Goal: Transaction & Acquisition: Book appointment/travel/reservation

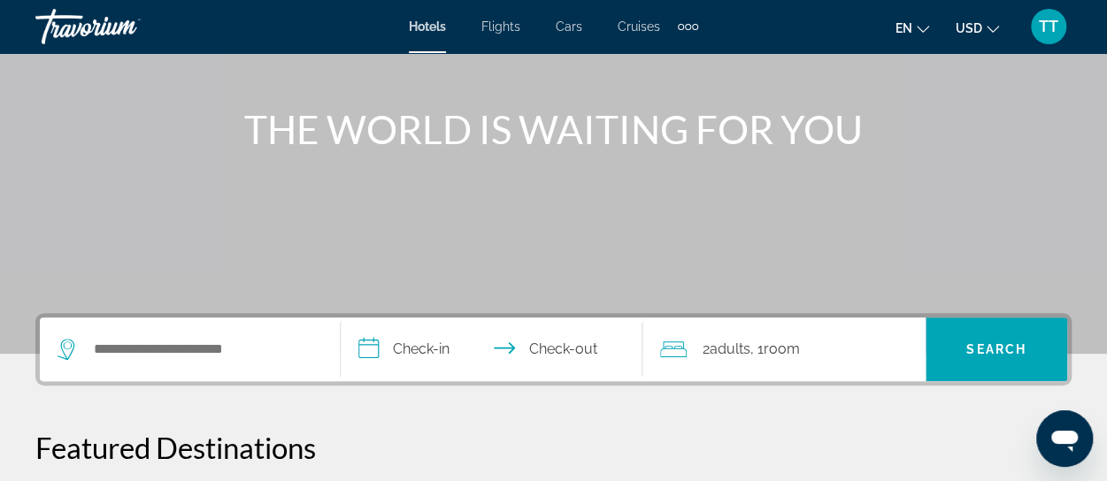
scroll to position [265, 0]
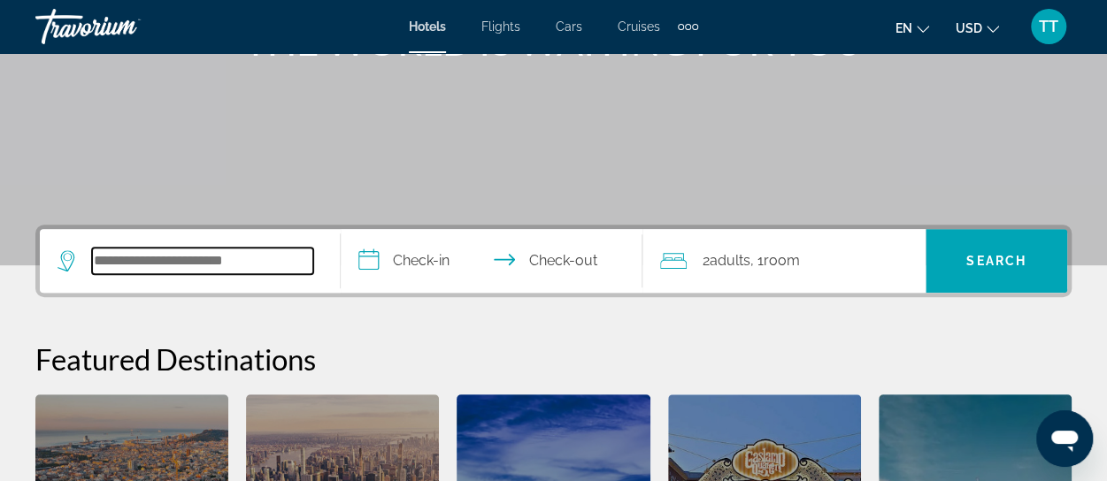
click at [237, 255] on input "Search widget" at bounding box center [202, 261] width 221 height 27
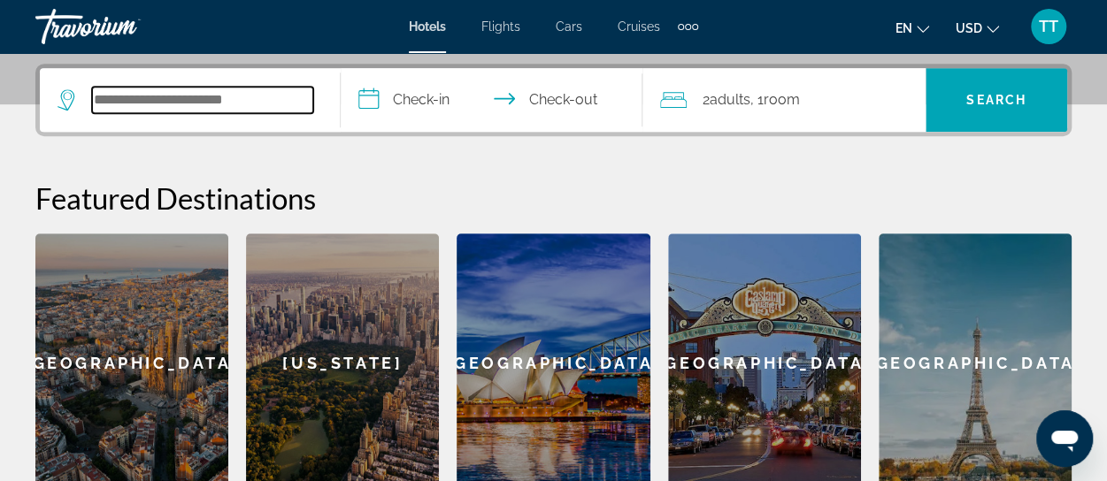
scroll to position [432, 0]
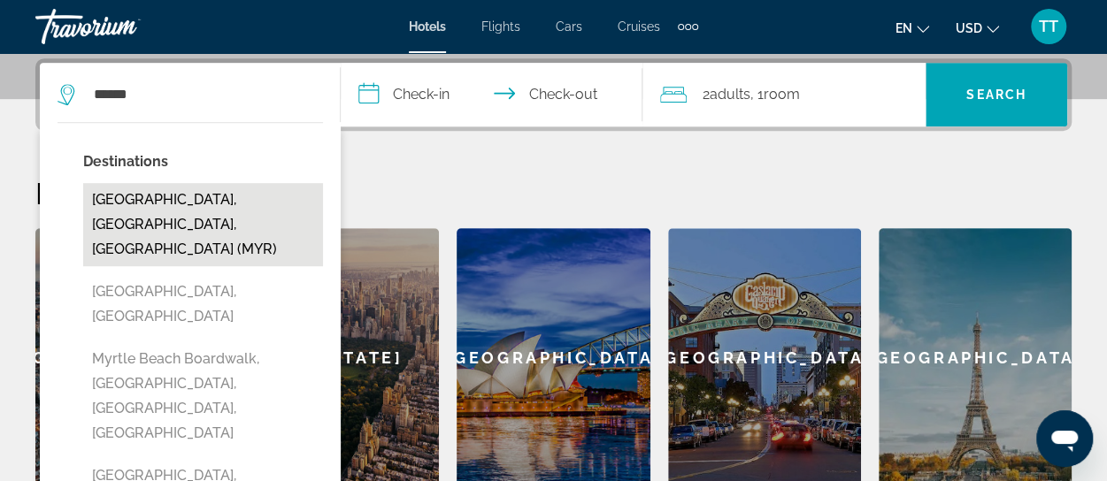
click at [181, 204] on button "[GEOGRAPHIC_DATA], [GEOGRAPHIC_DATA], [GEOGRAPHIC_DATA] (MYR)" at bounding box center [203, 224] width 240 height 83
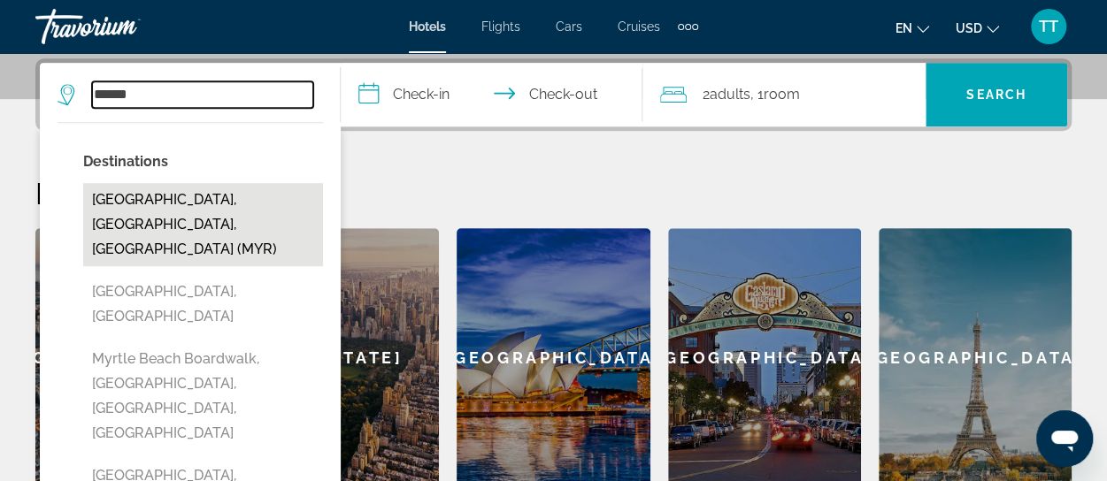
type input "**********"
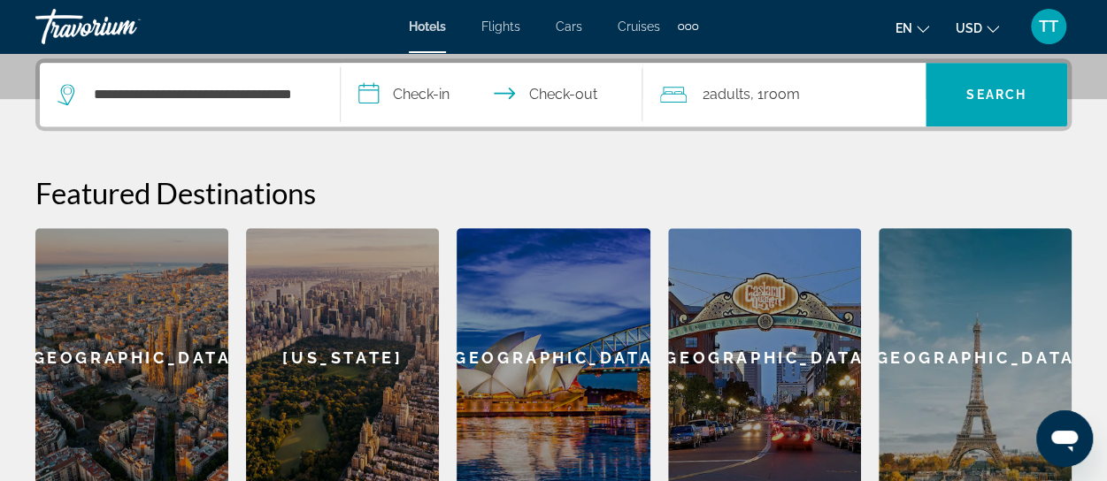
click at [432, 84] on input "**********" at bounding box center [495, 97] width 308 height 69
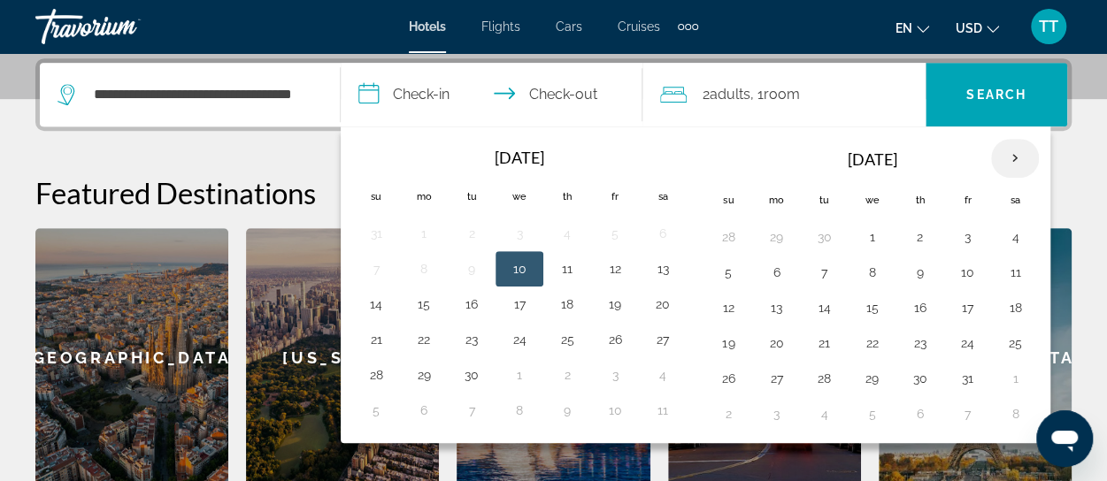
click at [1007, 157] on th "Next month" at bounding box center [1015, 158] width 48 height 39
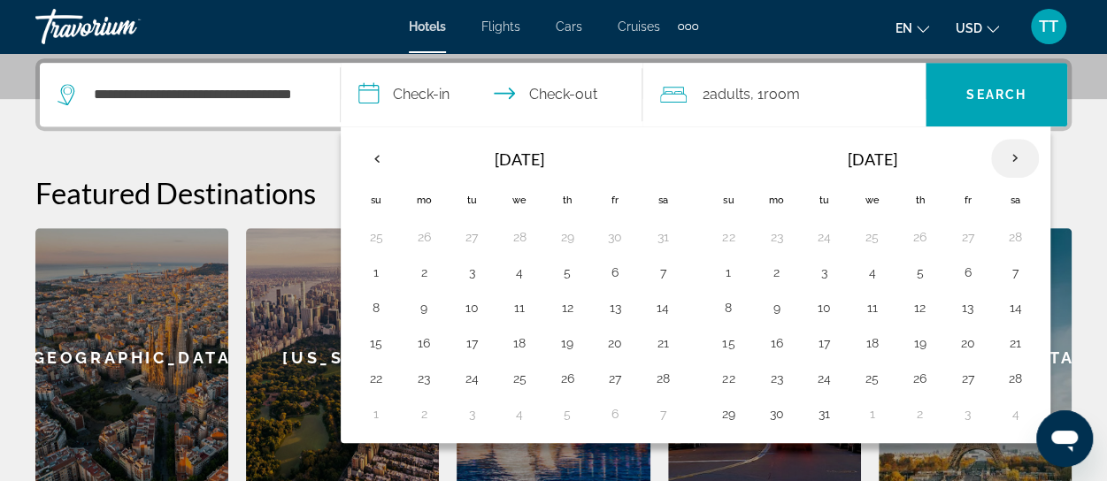
click at [1007, 157] on th "Next month" at bounding box center [1015, 158] width 48 height 39
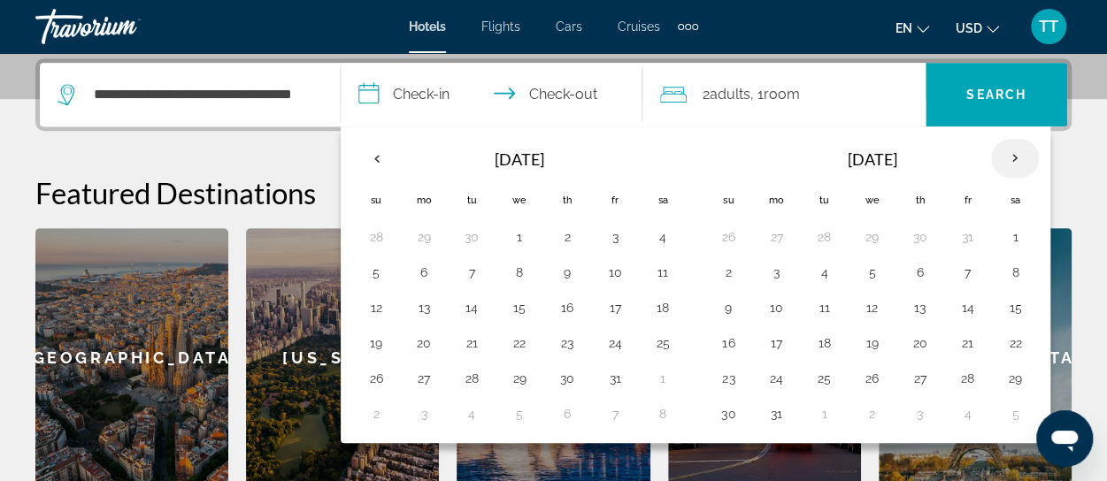
click at [1007, 157] on th "Next month" at bounding box center [1015, 158] width 48 height 39
click at [911, 266] on button "10" at bounding box center [919, 272] width 28 height 25
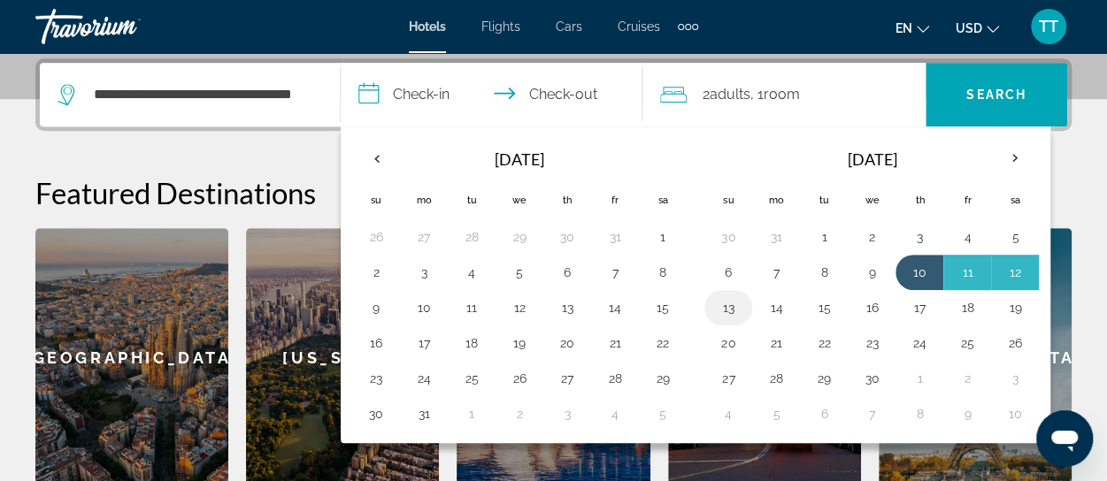
click at [734, 310] on button "13" at bounding box center [728, 308] width 28 height 25
type input "**********"
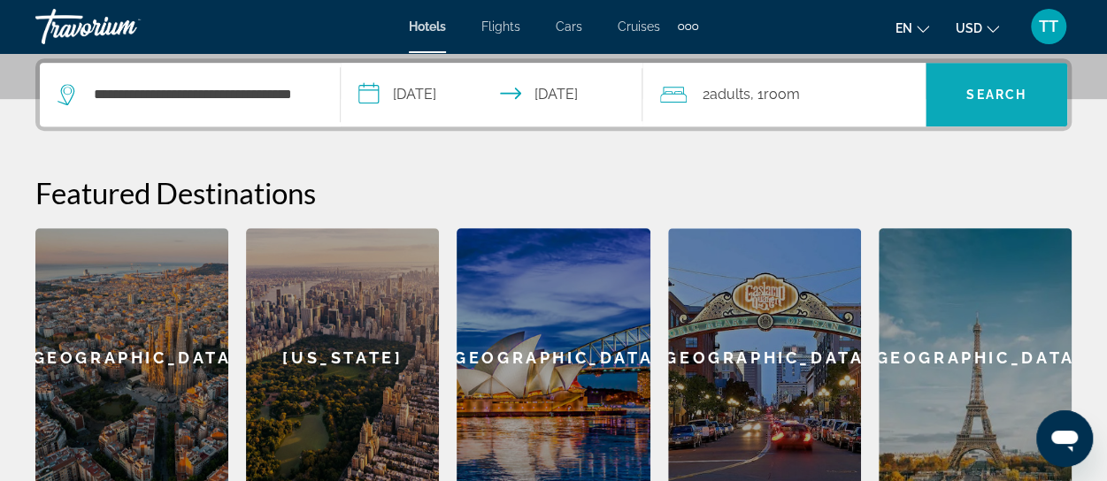
click at [974, 101] on span "Search widget" at bounding box center [997, 94] width 142 height 42
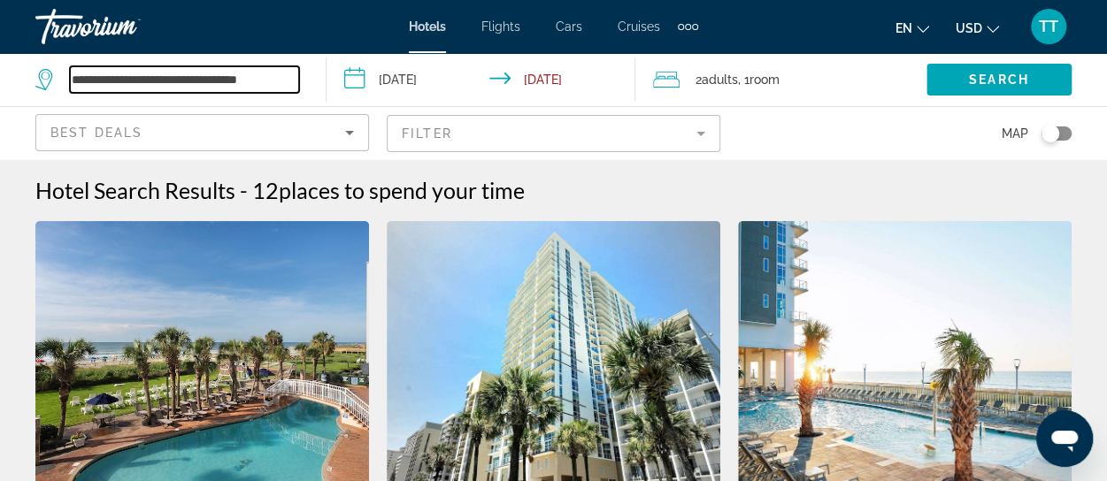
click at [182, 78] on input "**********" at bounding box center [184, 79] width 229 height 27
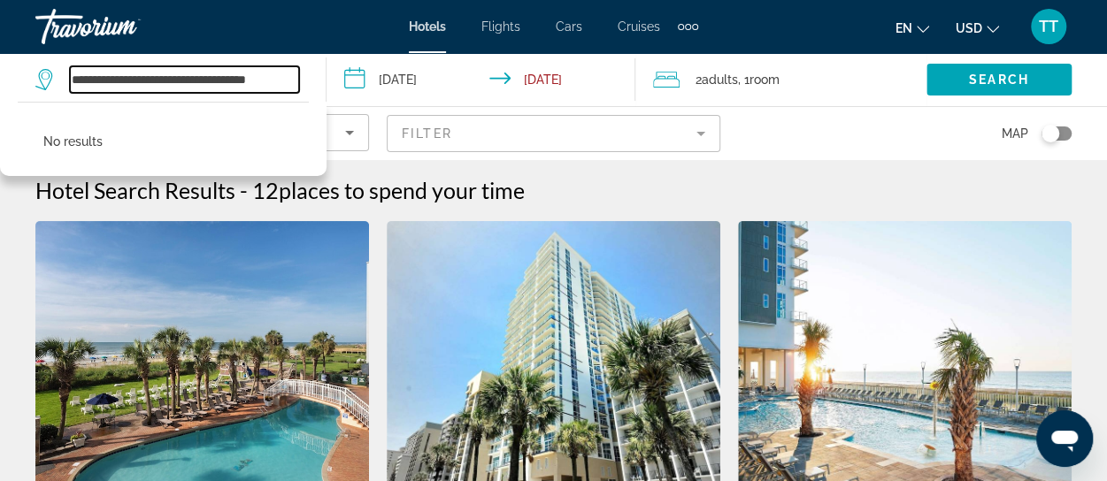
click at [246, 74] on input "**********" at bounding box center [184, 79] width 229 height 27
click at [71, 80] on input "**********" at bounding box center [184, 79] width 229 height 27
drag, startPoint x: 71, startPoint y: 80, endPoint x: 151, endPoint y: 86, distance: 80.8
click at [99, 81] on input "**********" at bounding box center [184, 79] width 229 height 27
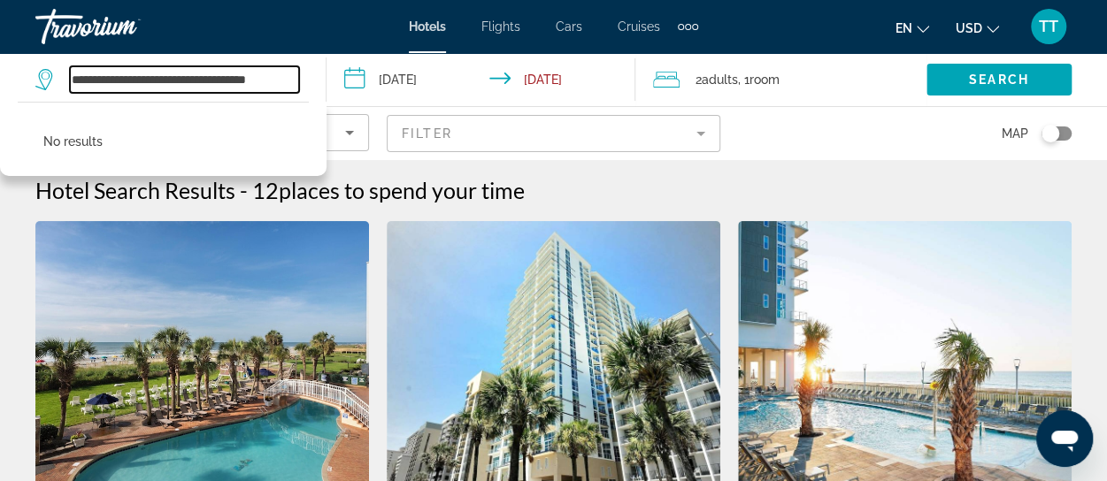
drag, startPoint x: 151, startPoint y: 86, endPoint x: 297, endPoint y: 88, distance: 146.0
click at [297, 88] on input "**********" at bounding box center [184, 79] width 229 height 27
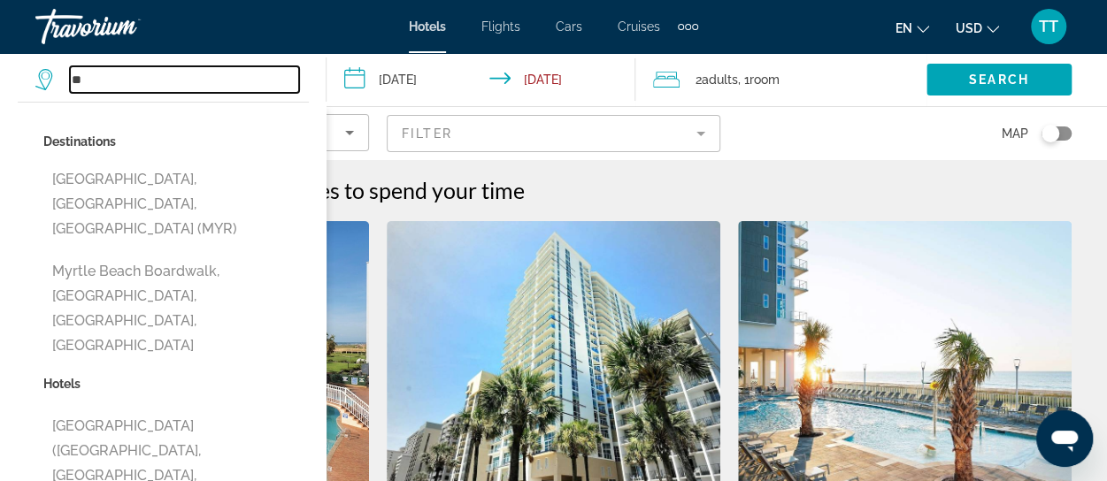
type input "*"
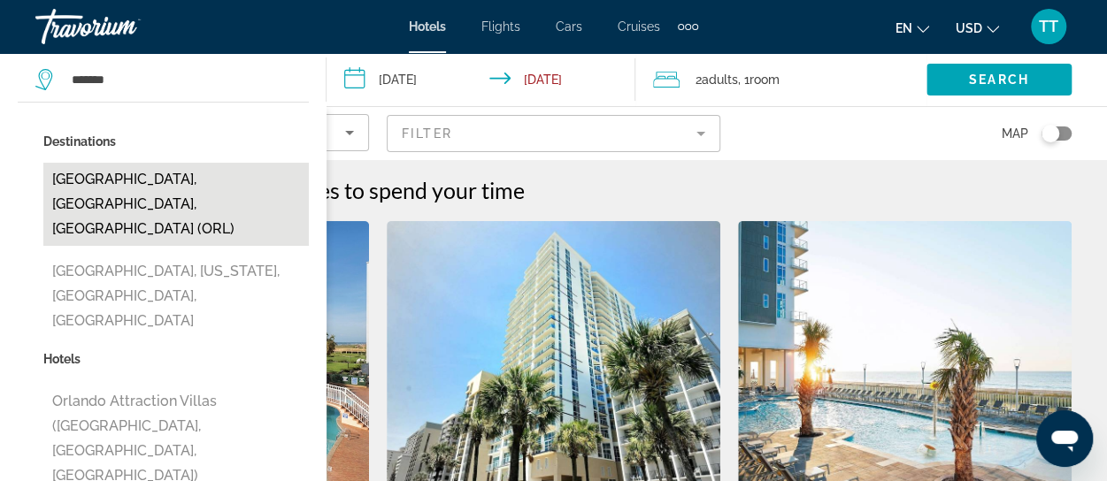
click at [190, 178] on button "[GEOGRAPHIC_DATA], [GEOGRAPHIC_DATA], [GEOGRAPHIC_DATA] (ORL)" at bounding box center [175, 204] width 265 height 83
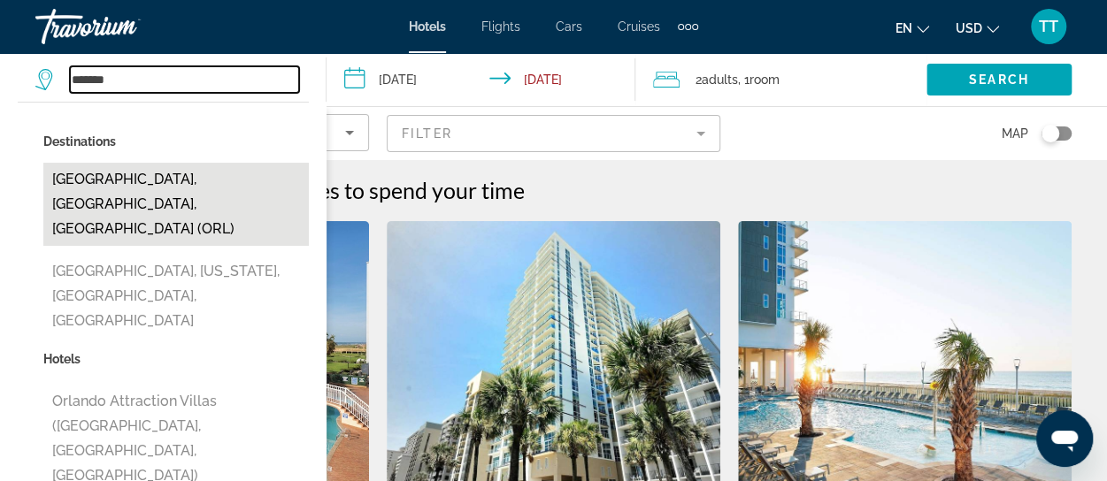
type input "**********"
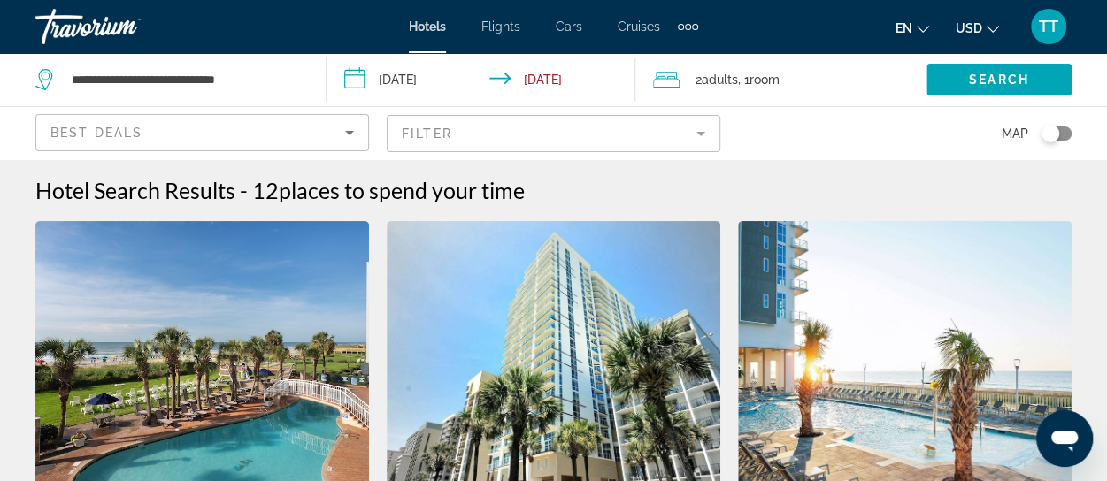
click at [545, 82] on input "**********" at bounding box center [484, 82] width 316 height 58
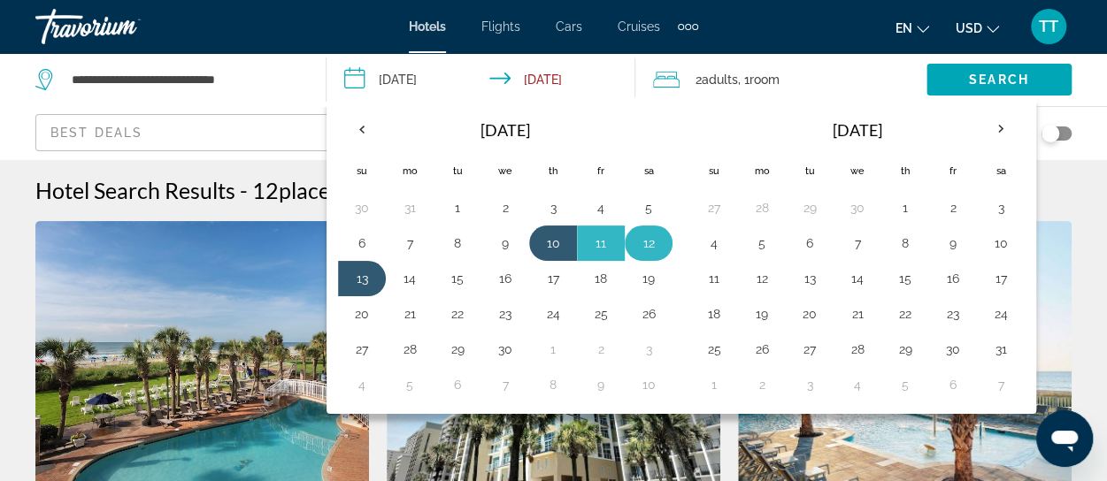
click at [634, 237] on button "12" at bounding box center [648, 243] width 28 height 25
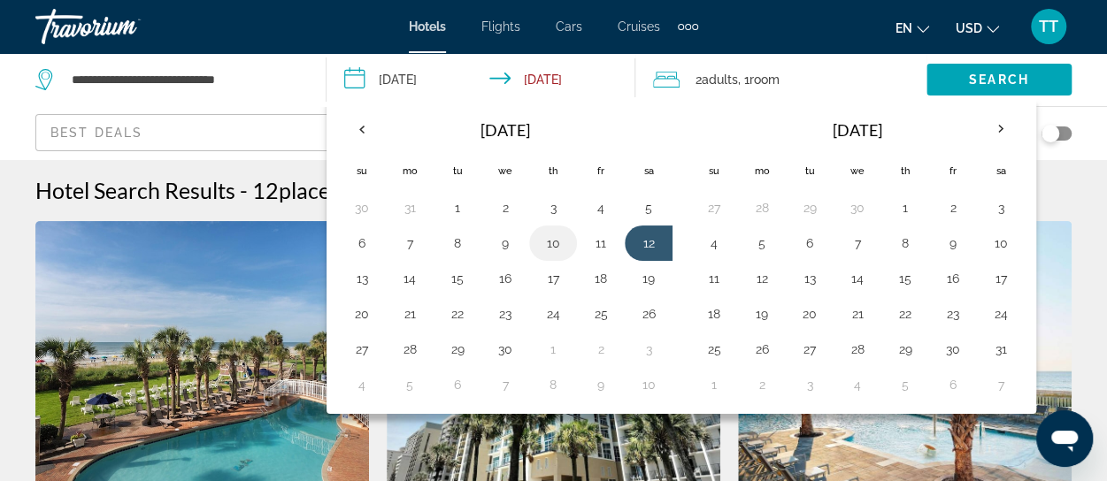
click at [549, 247] on button "10" at bounding box center [553, 243] width 28 height 25
type input "**********"
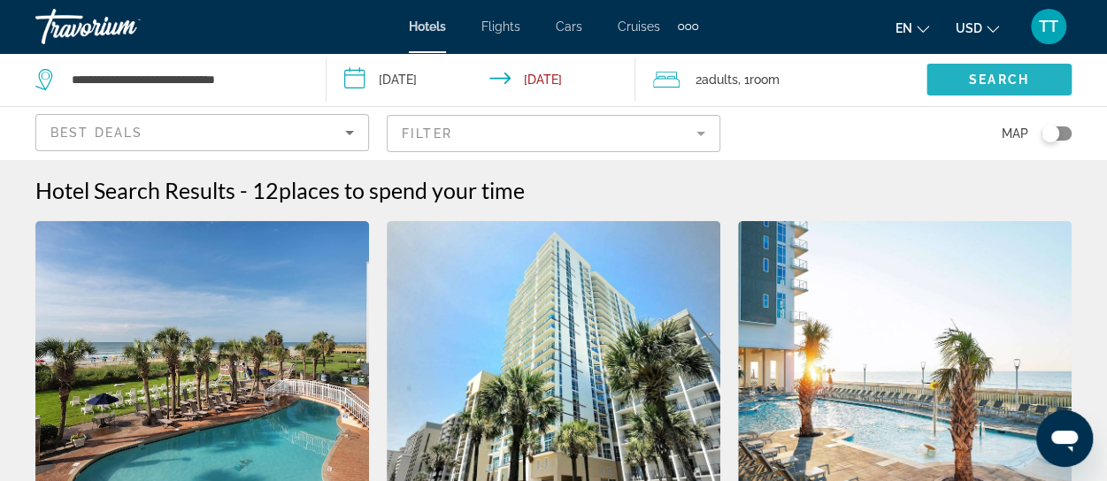
click at [954, 86] on span "Search widget" at bounding box center [998, 79] width 145 height 42
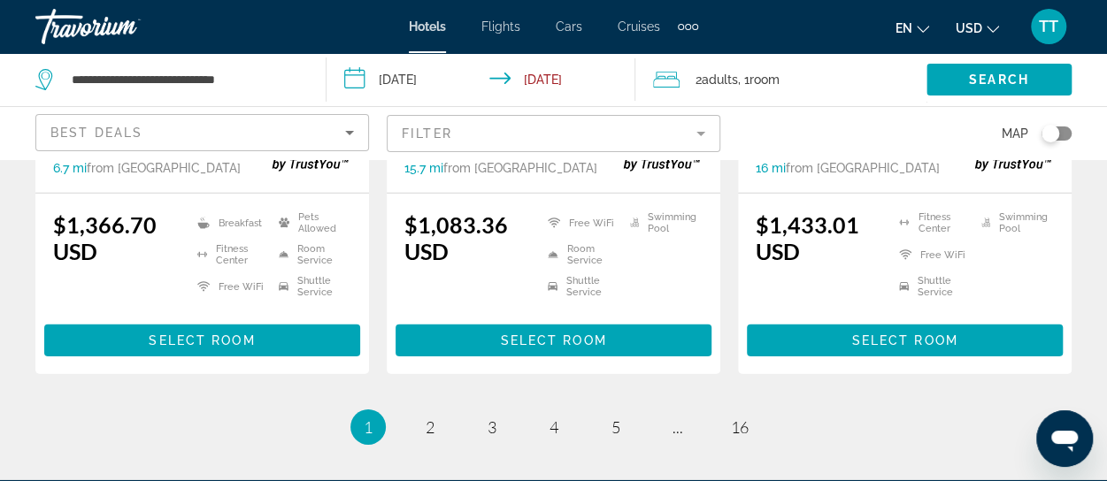
scroll to position [2731, 0]
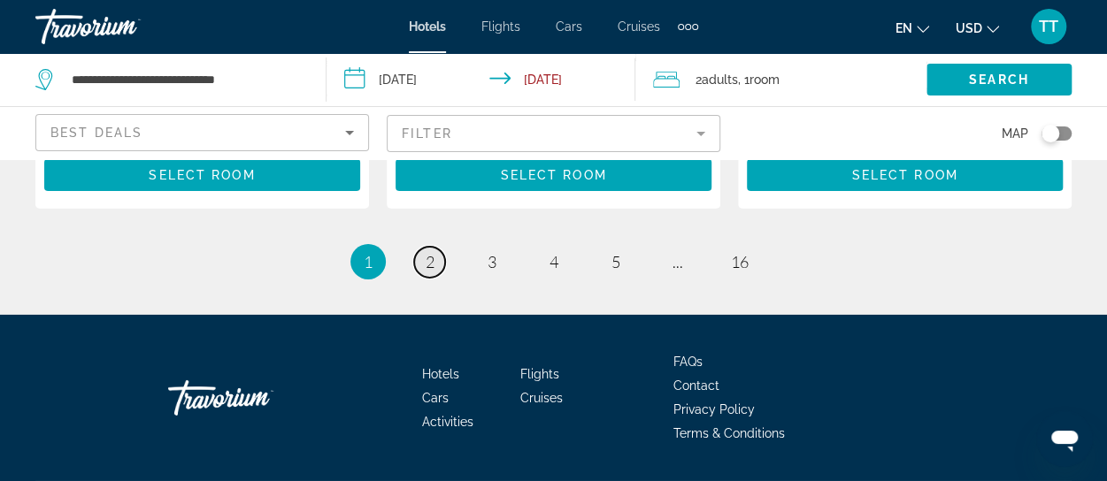
click at [427, 252] on span "2" at bounding box center [430, 261] width 9 height 19
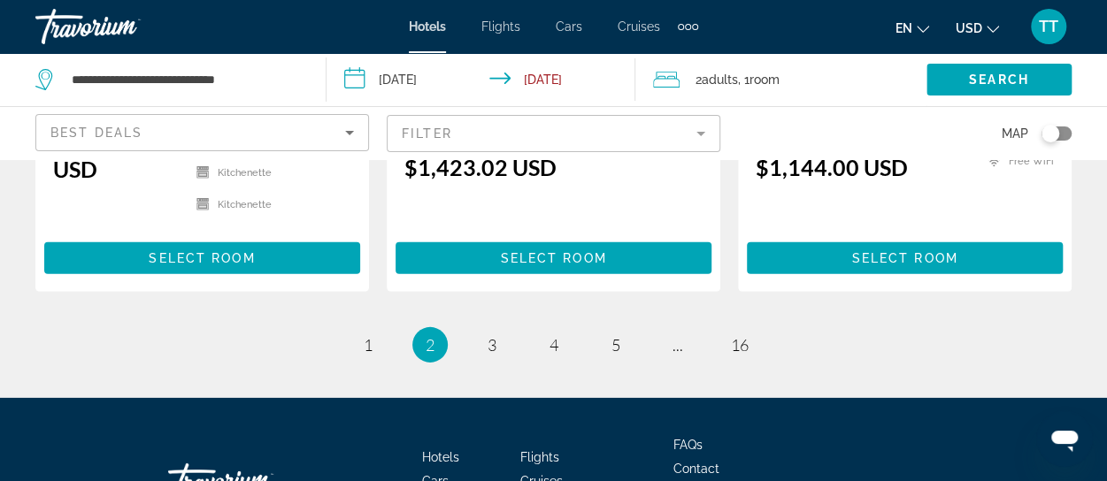
scroll to position [2721, 0]
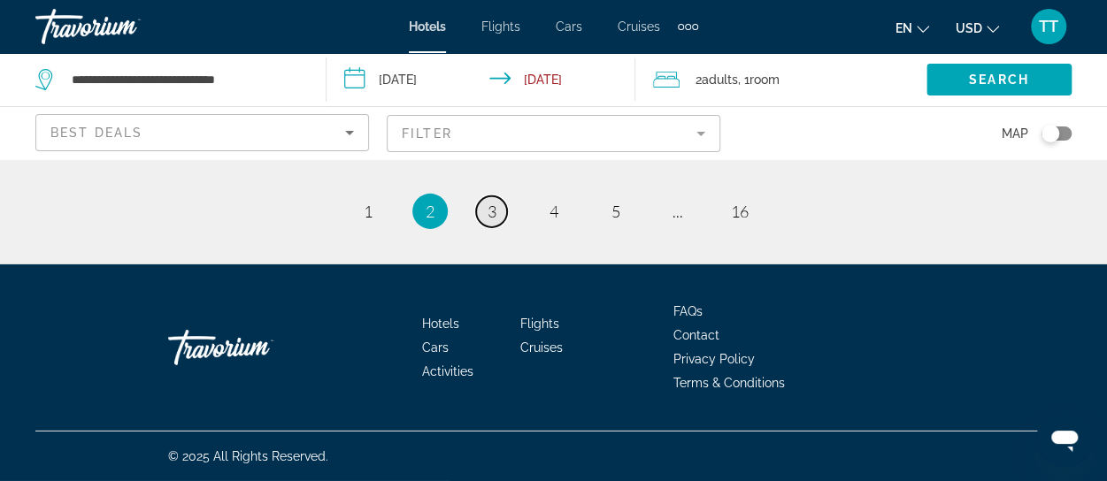
click at [492, 215] on span "3" at bounding box center [492, 211] width 9 height 19
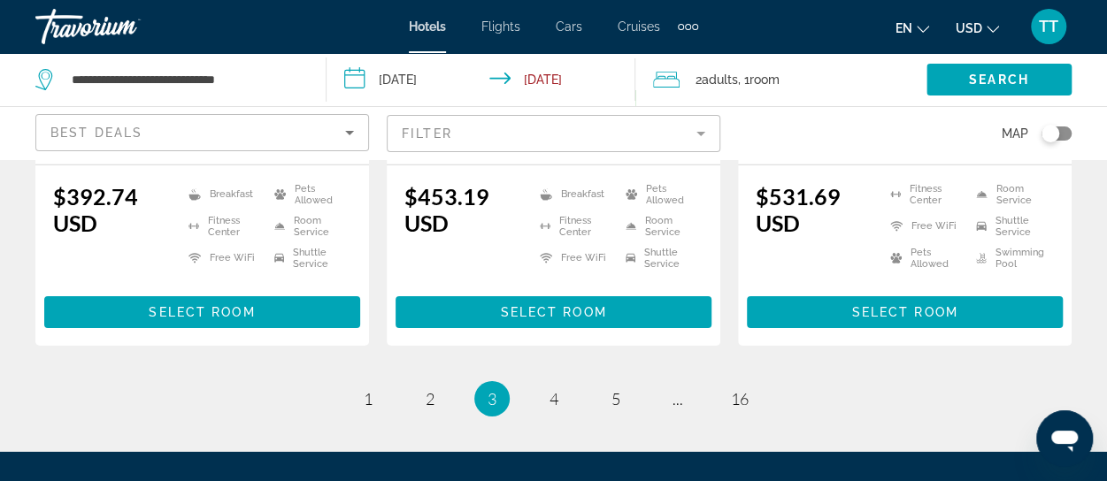
scroll to position [2743, 0]
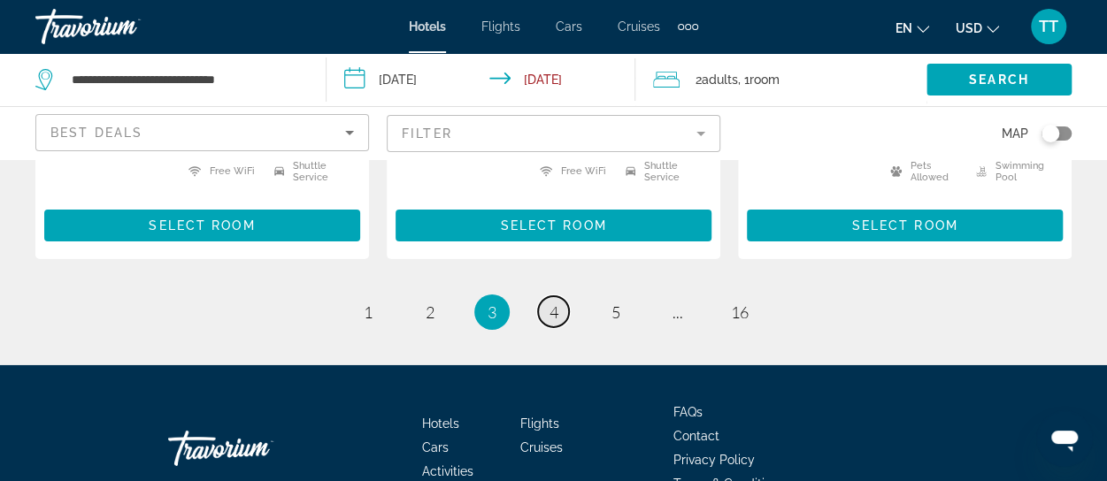
click at [552, 303] on span "4" at bounding box center [553, 312] width 9 height 19
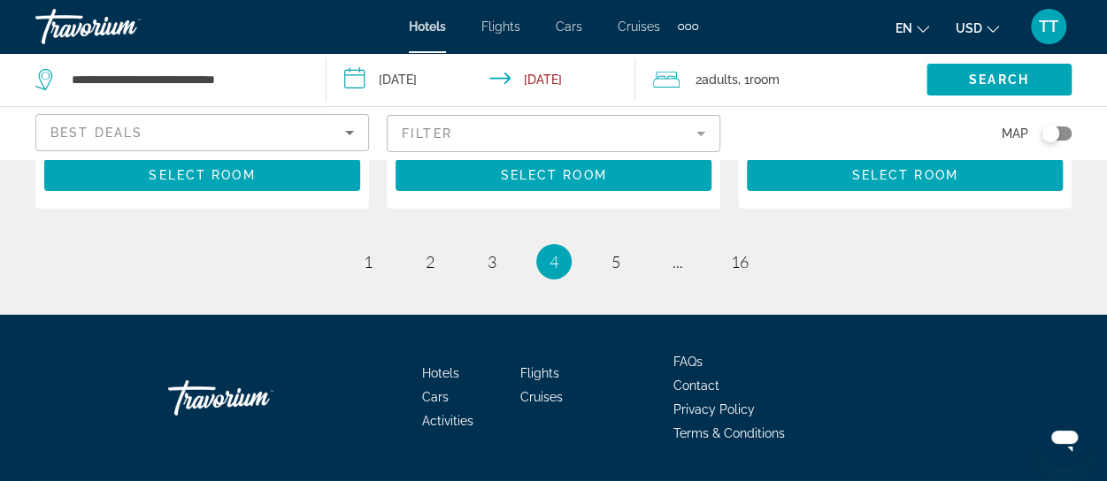
scroll to position [2758, 0]
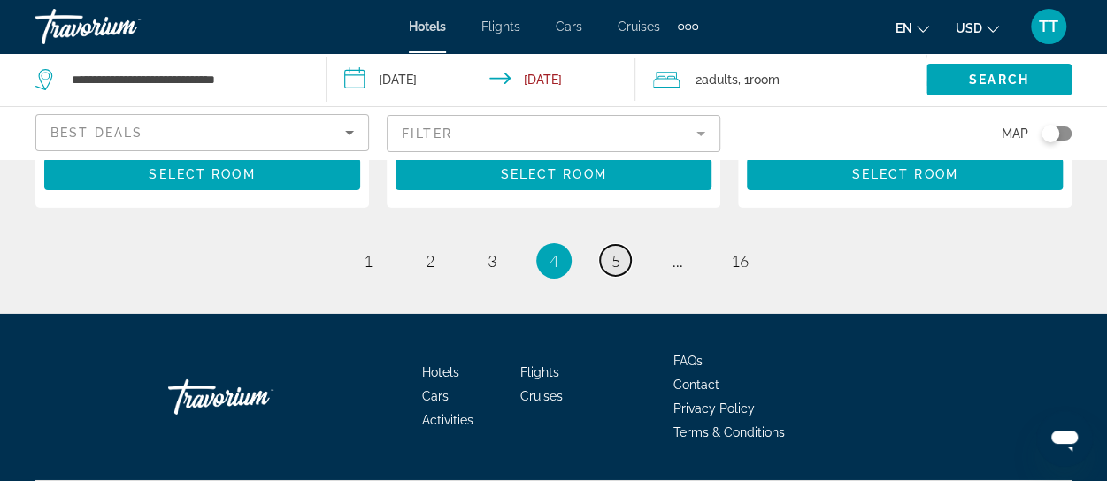
click at [612, 251] on span "5" at bounding box center [615, 260] width 9 height 19
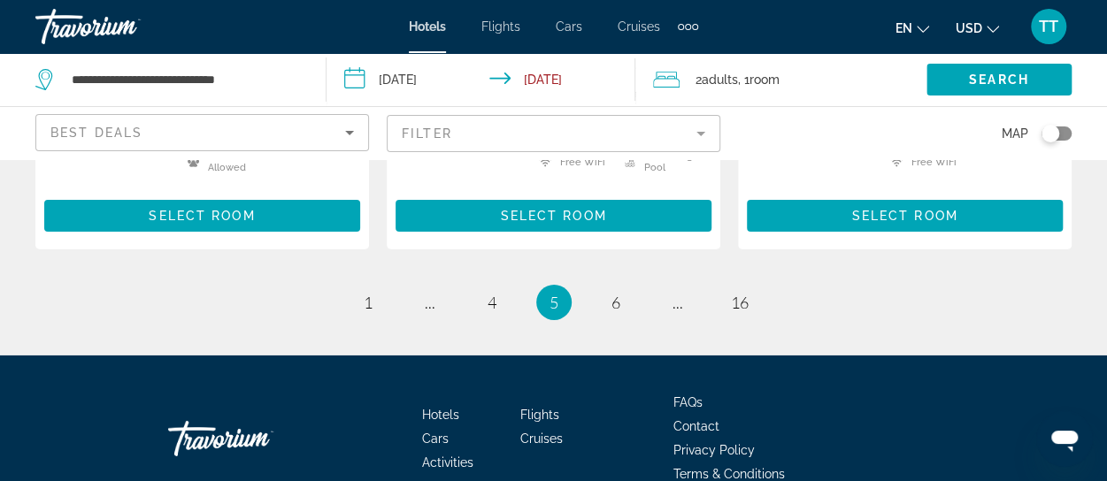
scroll to position [2743, 0]
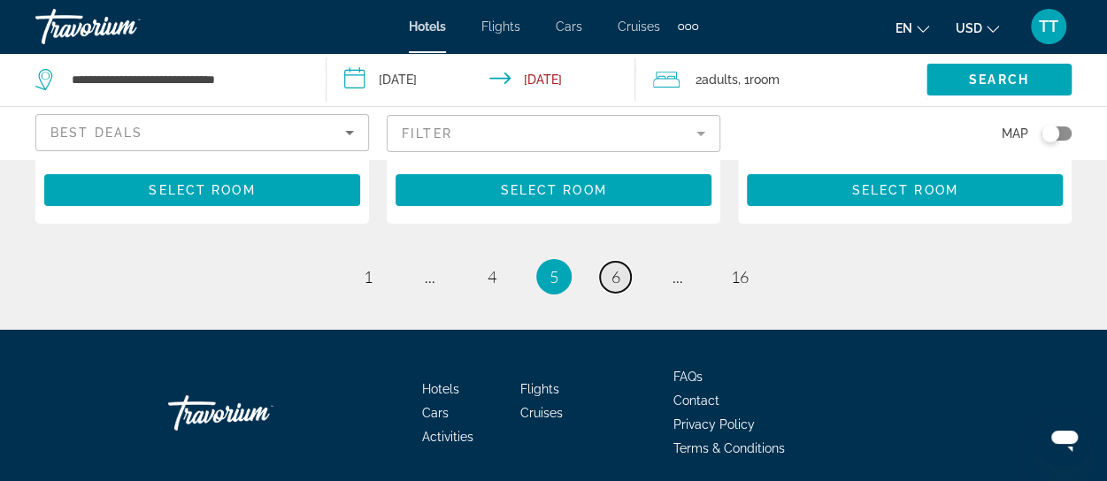
click at [614, 267] on span "6" at bounding box center [615, 276] width 9 height 19
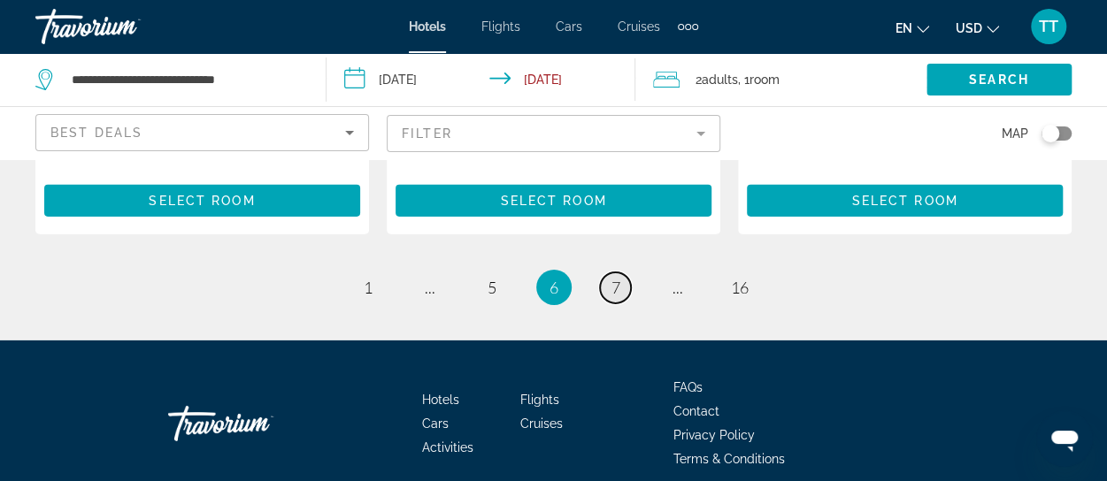
scroll to position [2743, 0]
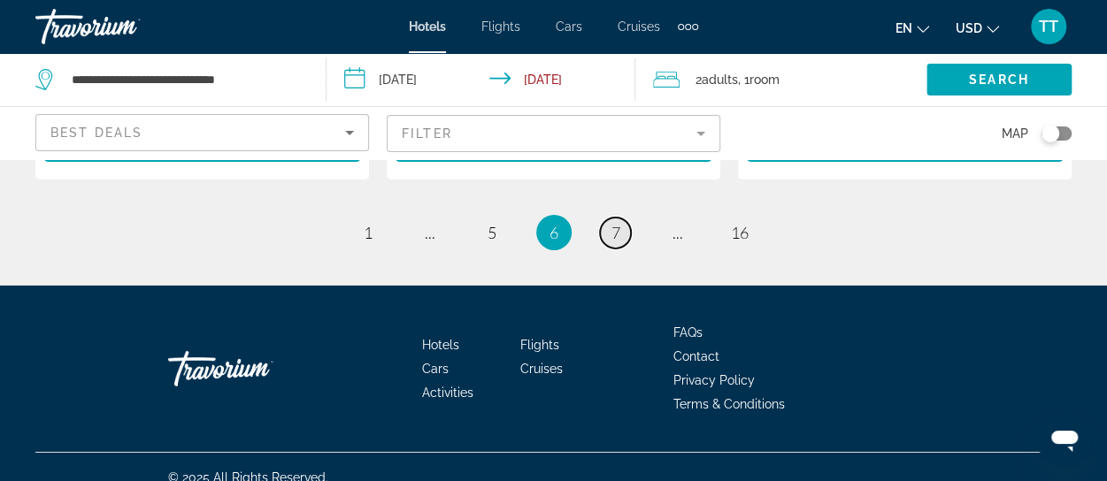
click at [614, 242] on span "7" at bounding box center [615, 232] width 9 height 19
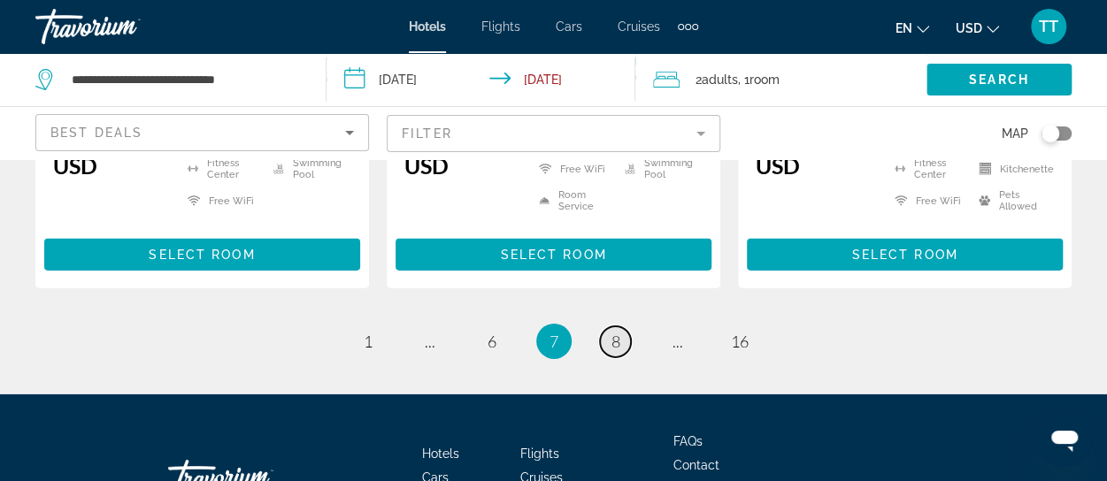
scroll to position [2654, 0]
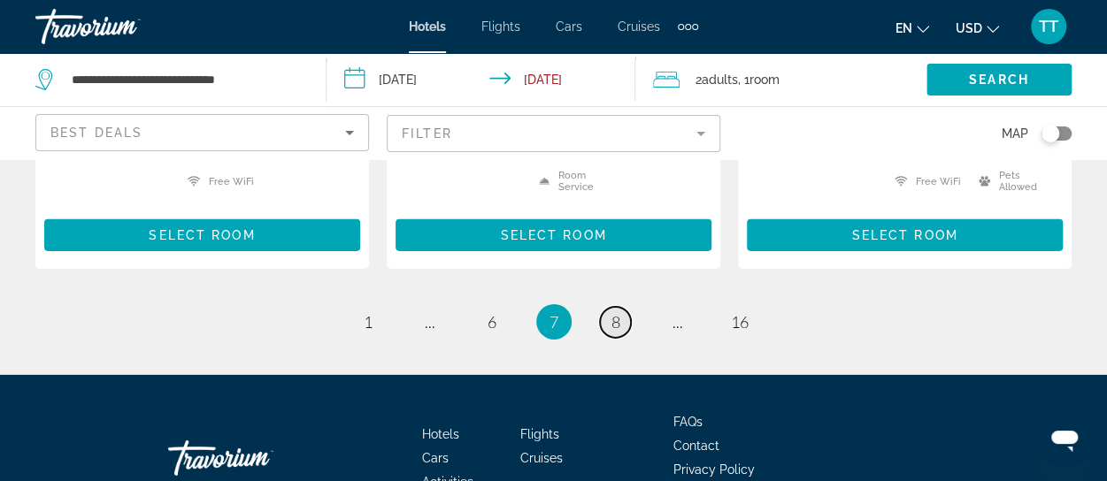
click at [614, 313] on span "8" at bounding box center [615, 321] width 9 height 19
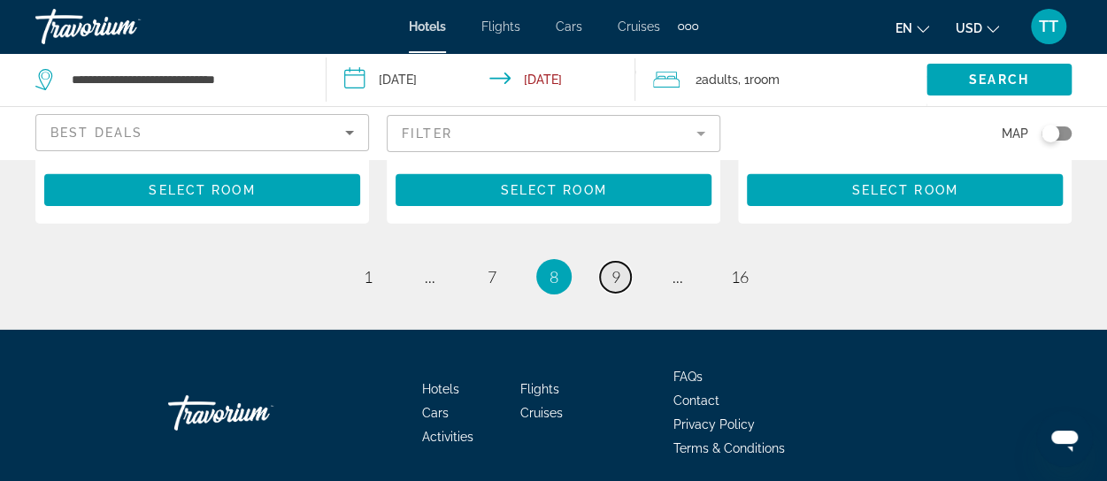
scroll to position [2743, 0]
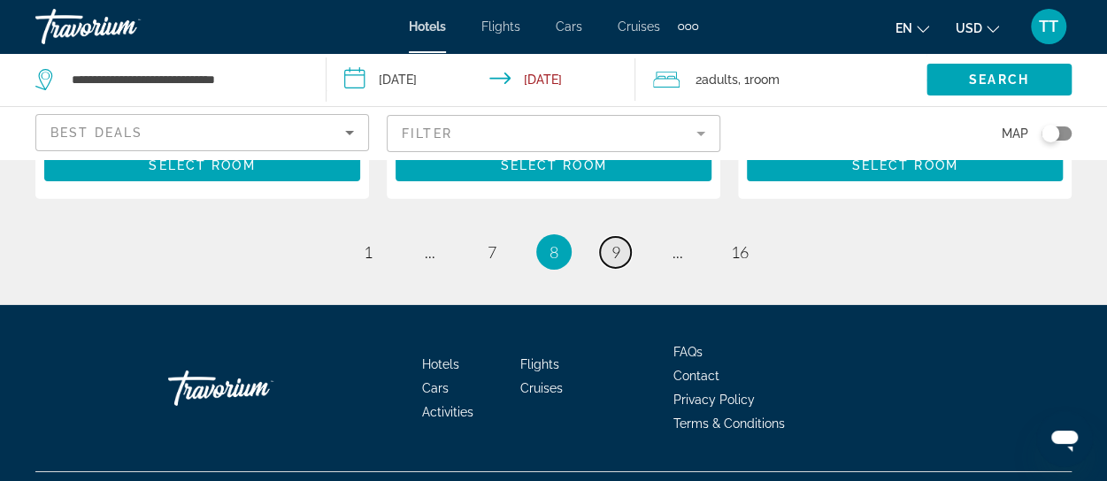
click at [614, 262] on span "9" at bounding box center [615, 251] width 9 height 19
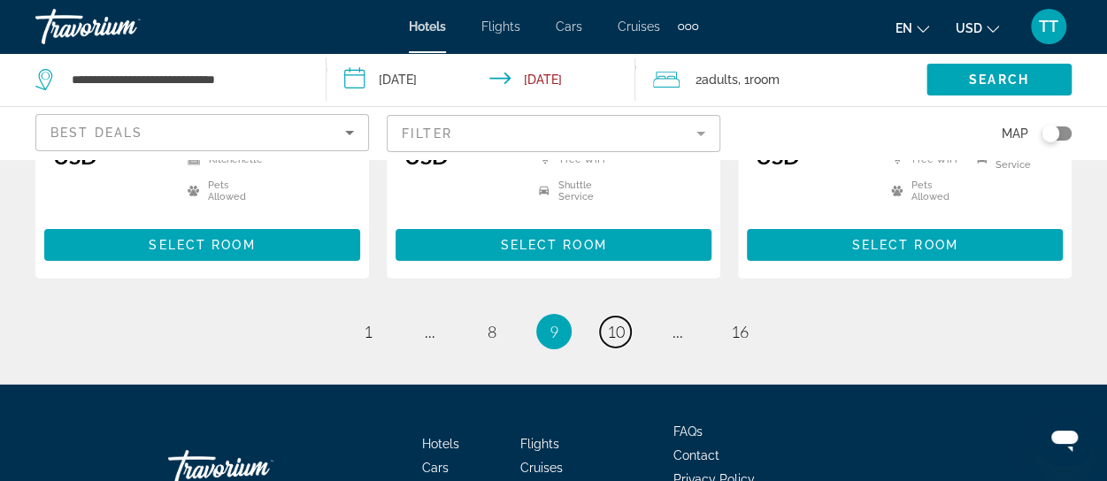
scroll to position [2743, 0]
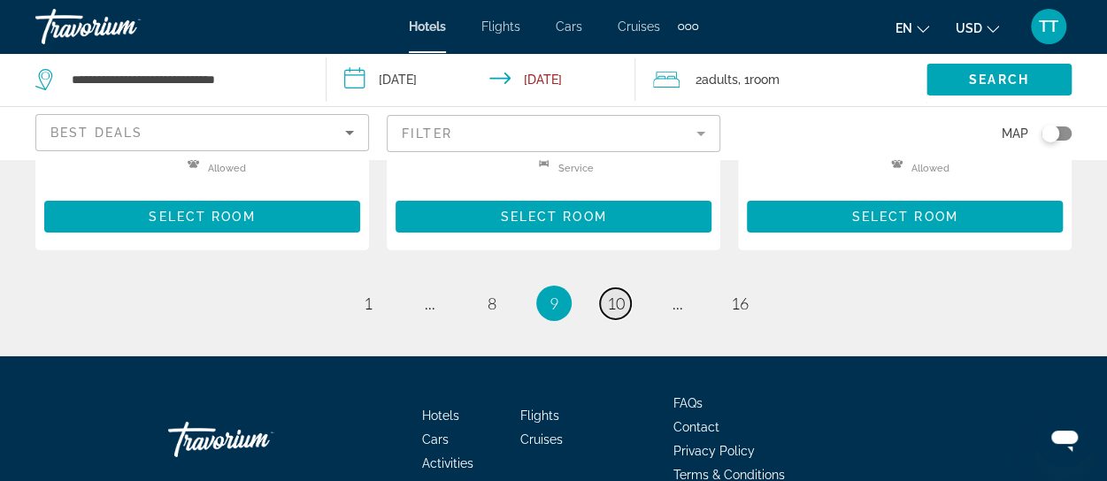
click at [611, 288] on link "page 10" at bounding box center [615, 303] width 31 height 31
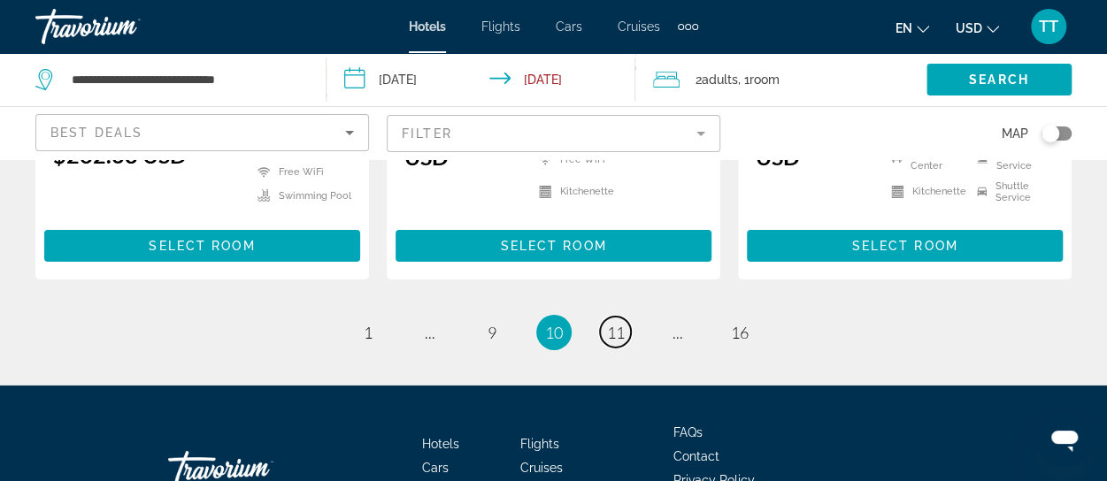
scroll to position [2743, 0]
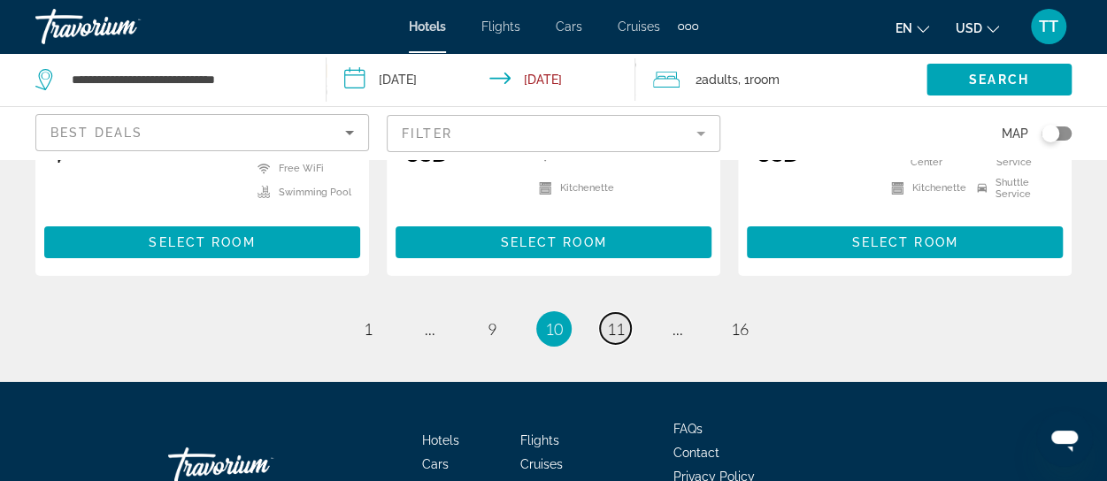
click at [611, 319] on span "11" at bounding box center [616, 328] width 18 height 19
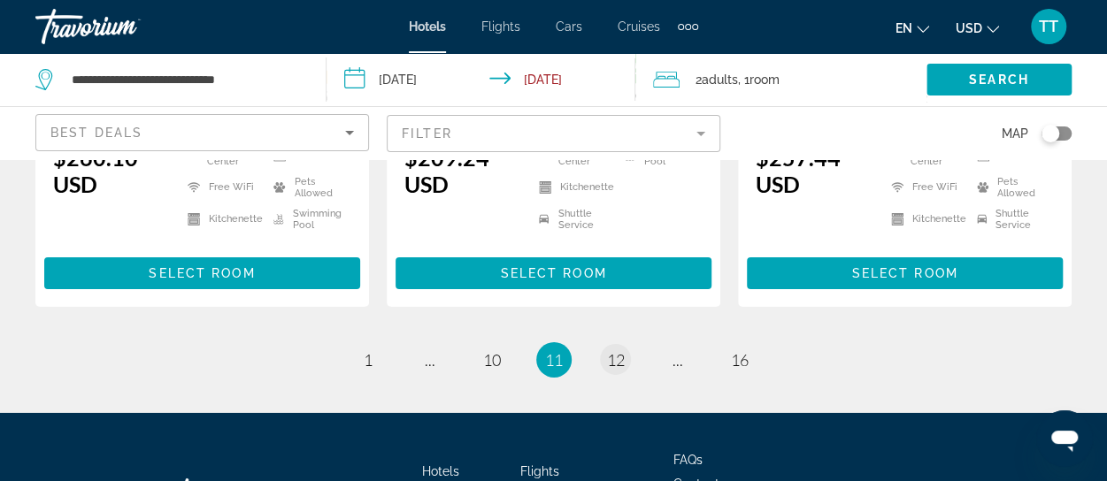
scroll to position [2743, 0]
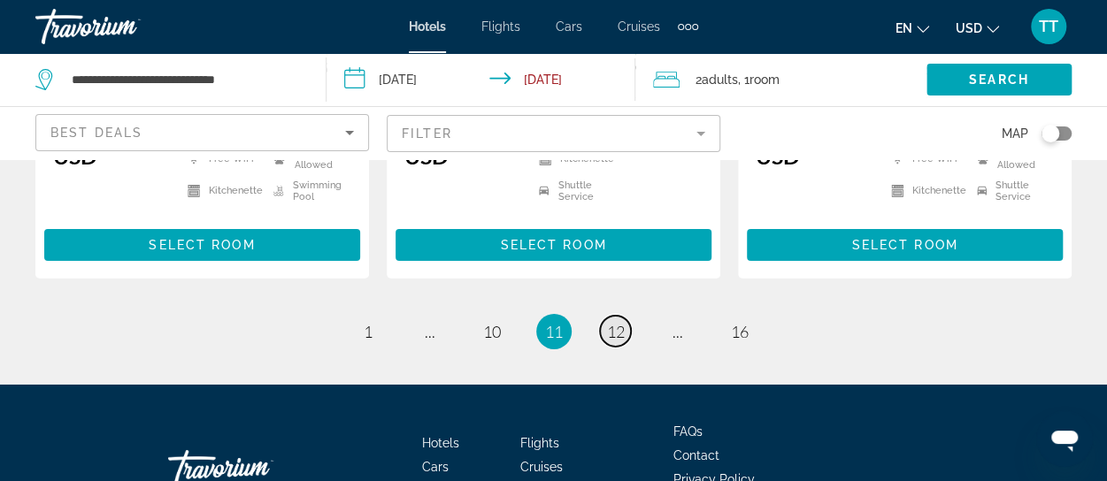
click at [613, 322] on span "12" at bounding box center [616, 331] width 18 height 19
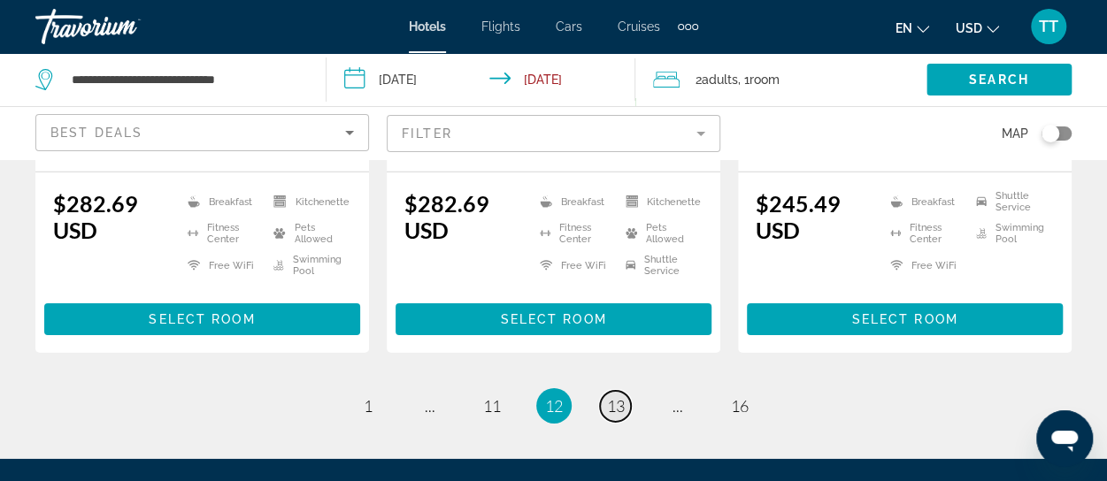
scroll to position [2743, 0]
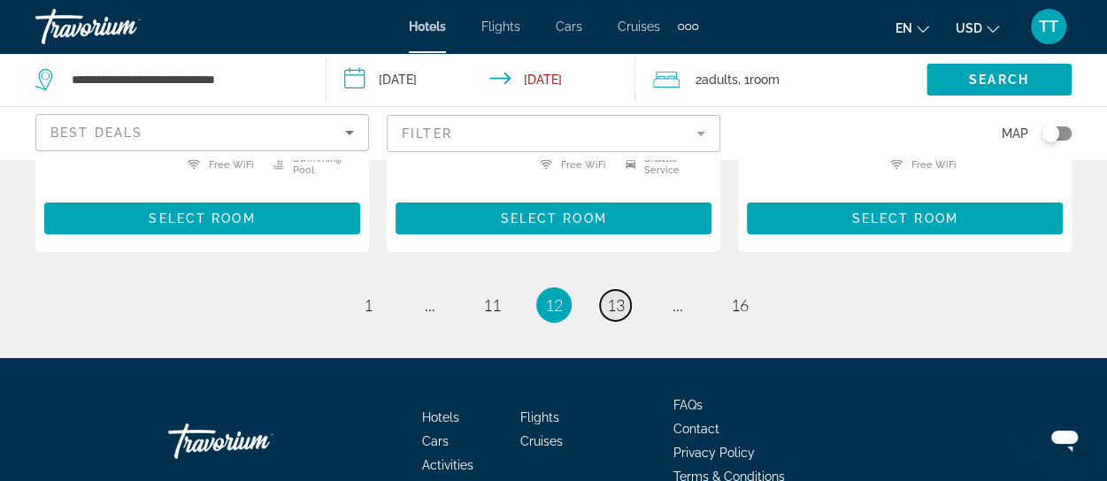
click at [616, 296] on span "13" at bounding box center [616, 305] width 18 height 19
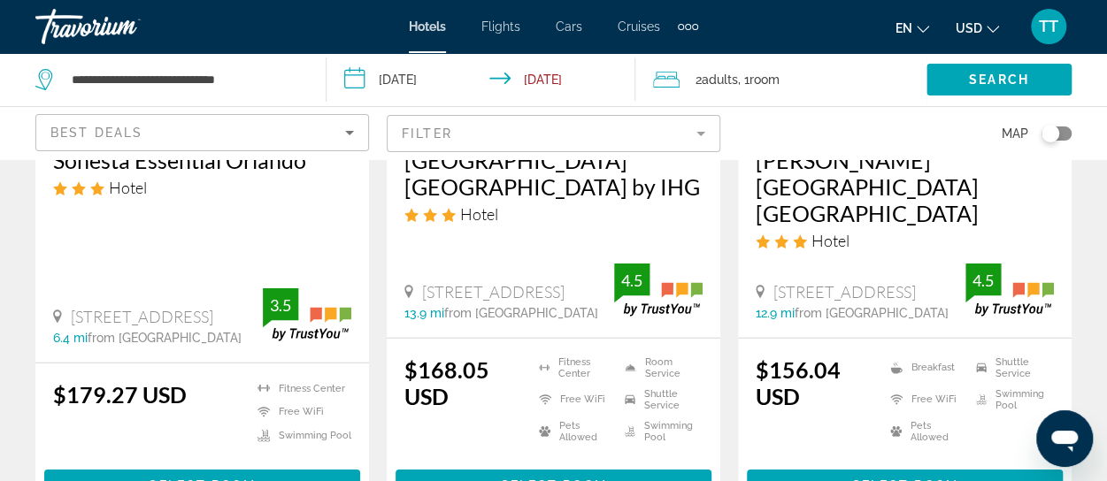
scroll to position [2566, 0]
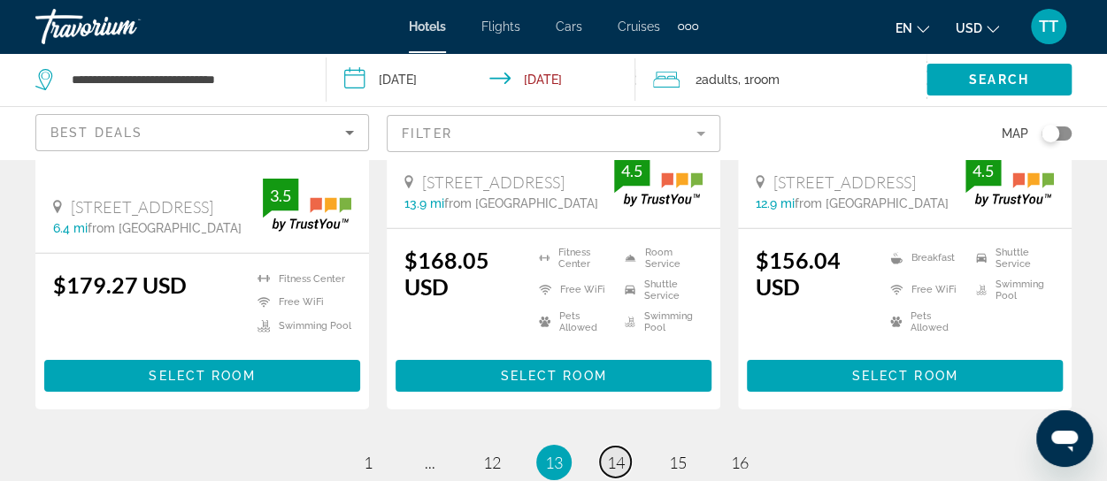
click at [615, 453] on span "14" at bounding box center [616, 462] width 18 height 19
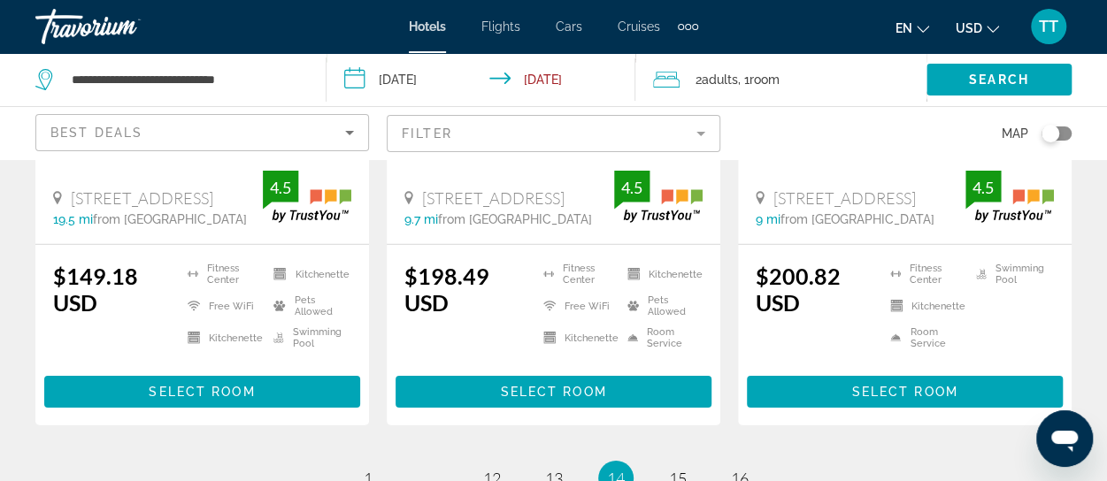
scroll to position [2654, 0]
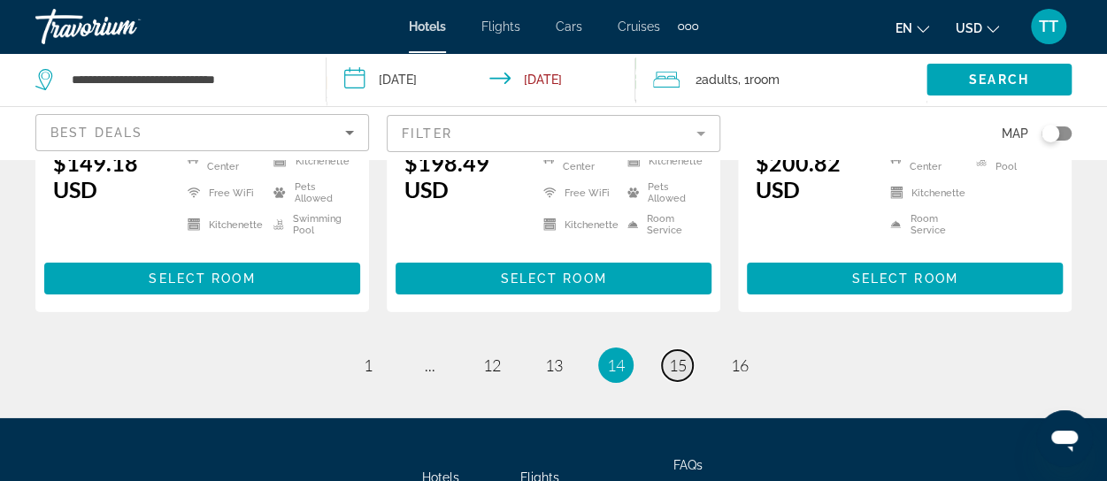
click at [671, 356] on span "15" at bounding box center [678, 365] width 18 height 19
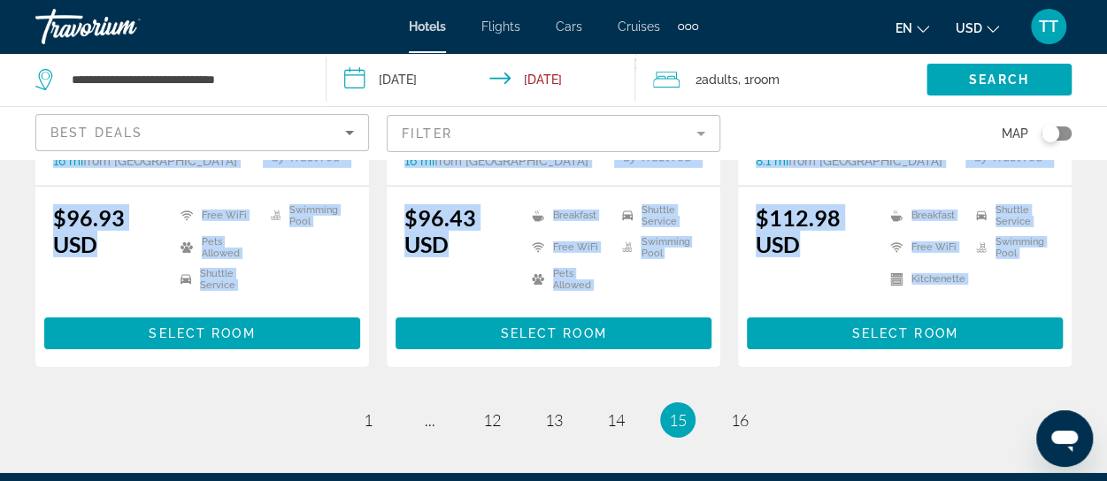
scroll to position [2743, 0]
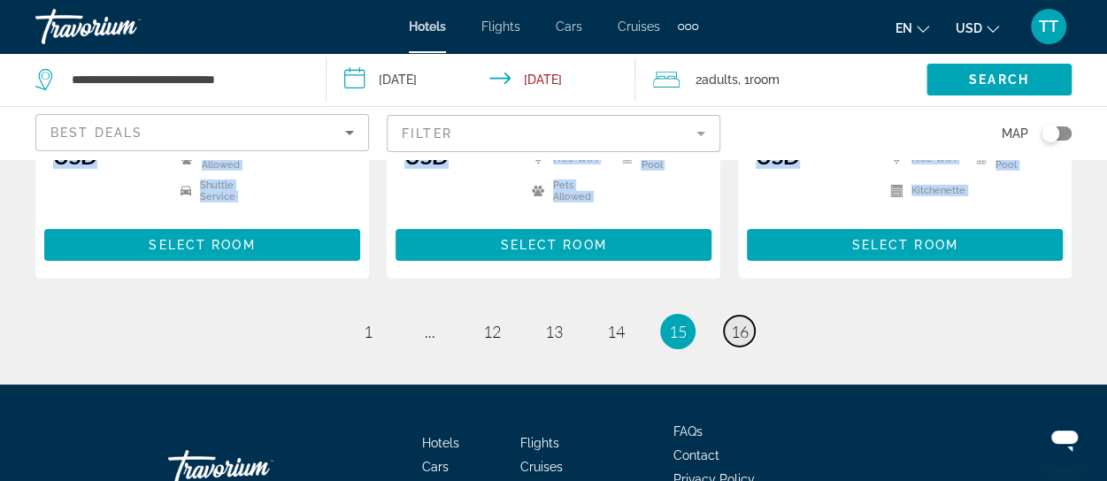
click at [738, 322] on span "16" at bounding box center [740, 331] width 18 height 19
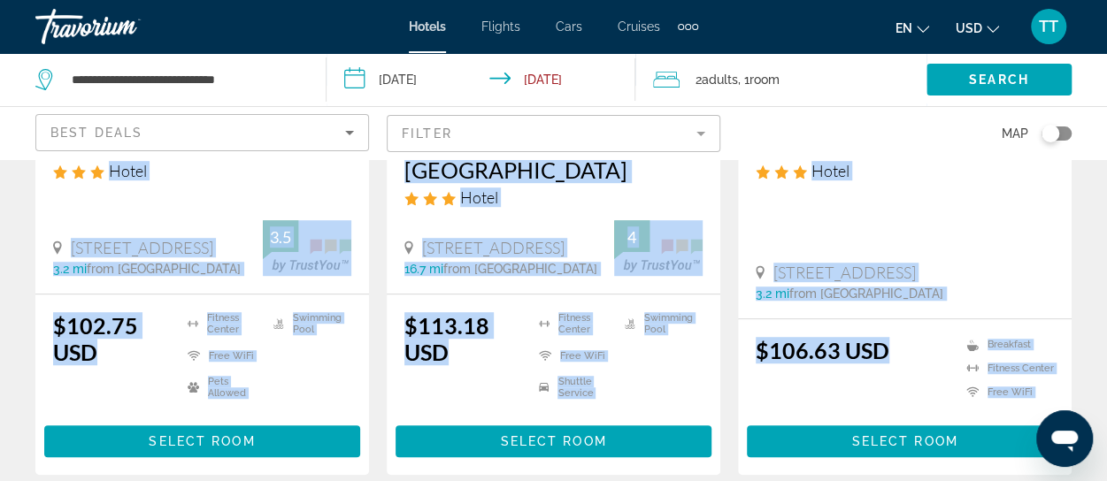
scroll to position [331, 0]
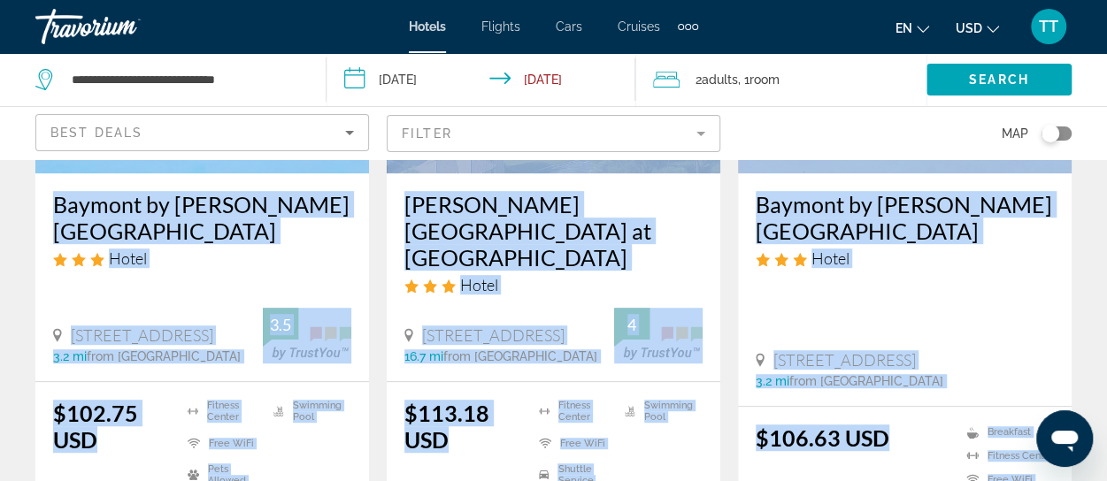
click at [694, 134] on mat-form-field "Filter" at bounding box center [554, 133] width 334 height 37
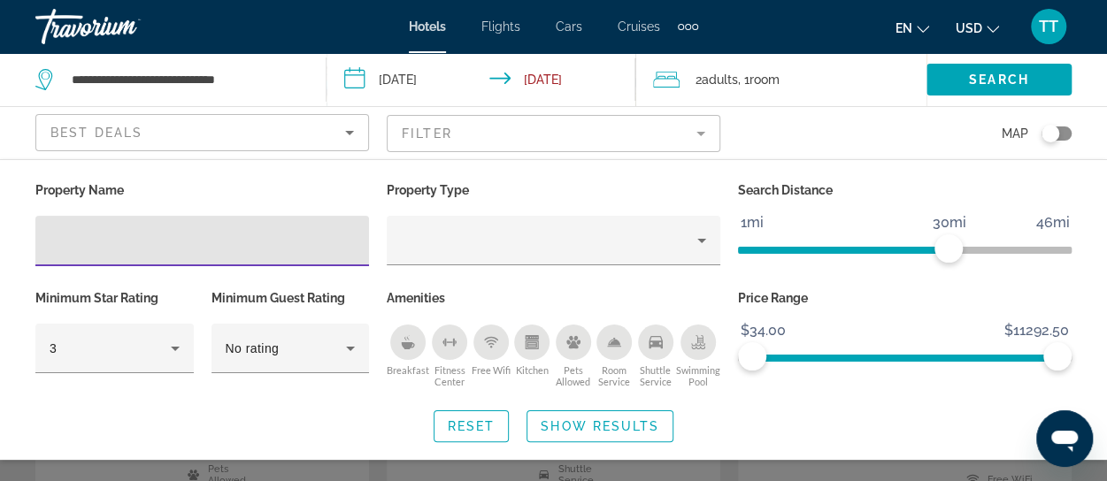
click at [204, 246] on input "Hotel Filters" at bounding box center [202, 241] width 305 height 21
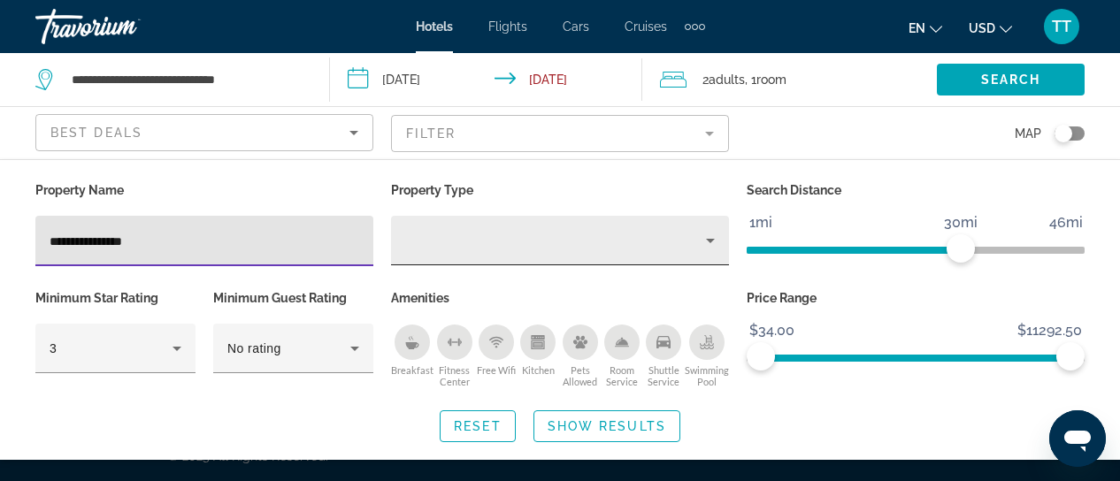
click at [710, 241] on icon "Property type" at bounding box center [710, 241] width 9 height 4
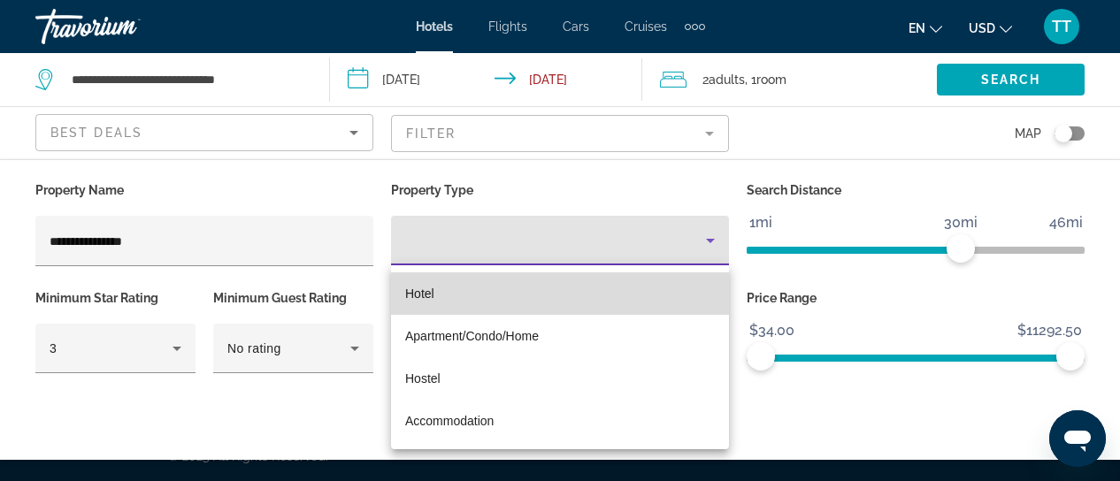
click at [639, 295] on mat-option "Hotel" at bounding box center [560, 294] width 338 height 42
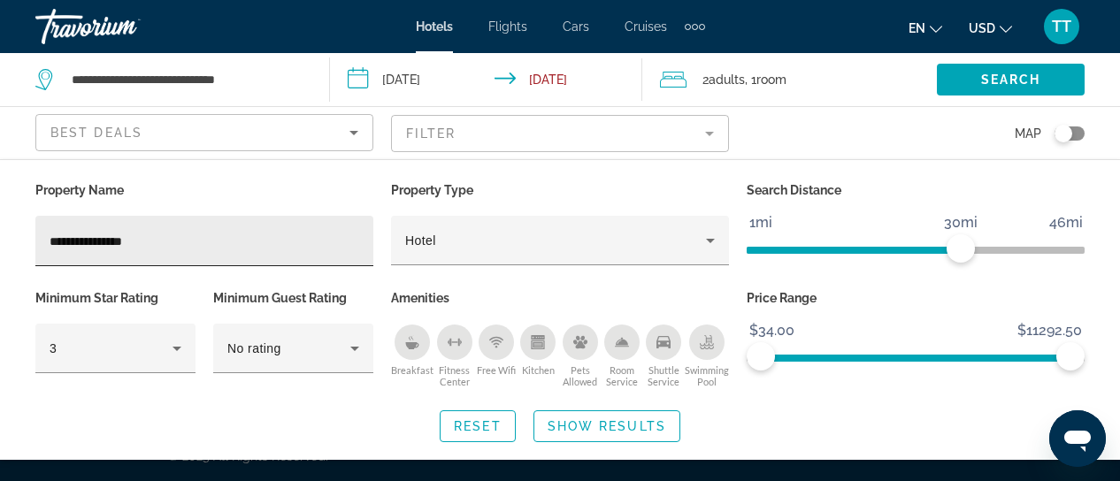
click at [155, 229] on div "**********" at bounding box center [205, 241] width 310 height 50
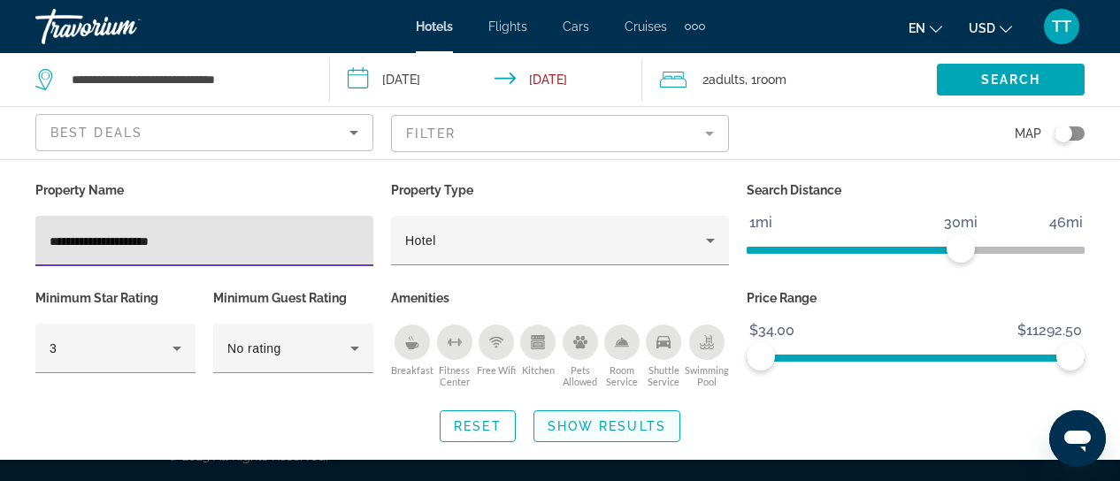
type input "**********"
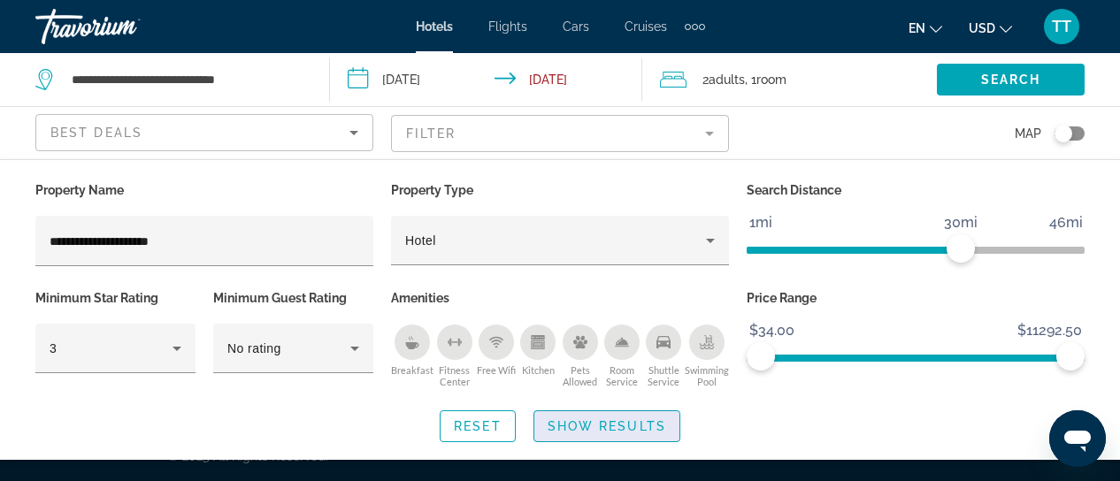
click at [557, 429] on span "Show Results" at bounding box center [607, 426] width 119 height 14
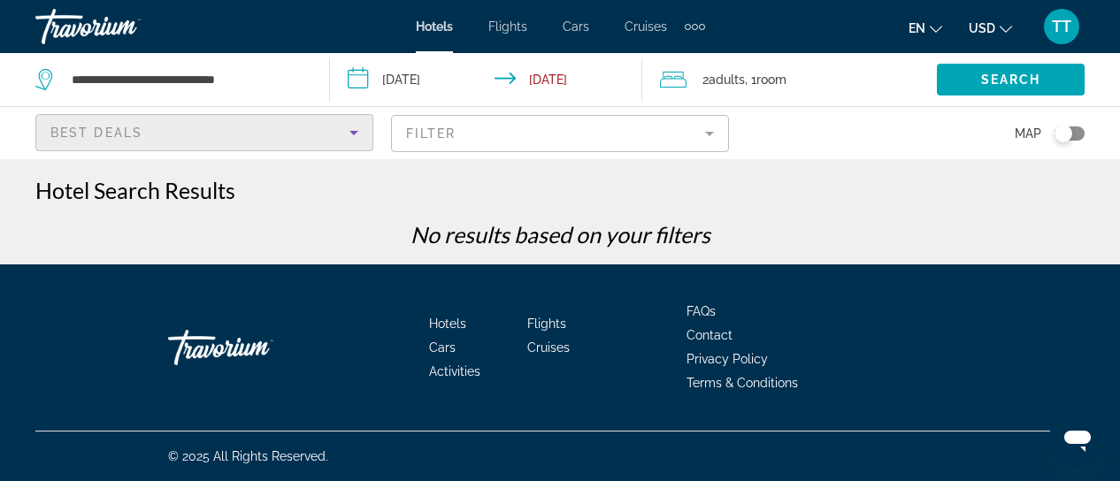
click at [346, 125] on icon "Sort by" at bounding box center [353, 132] width 21 height 21
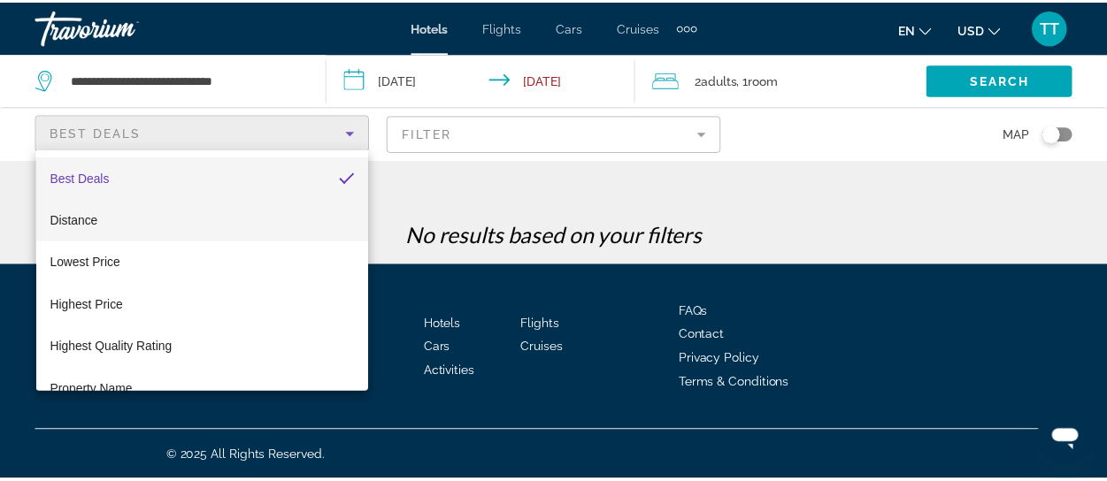
scroll to position [67, 0]
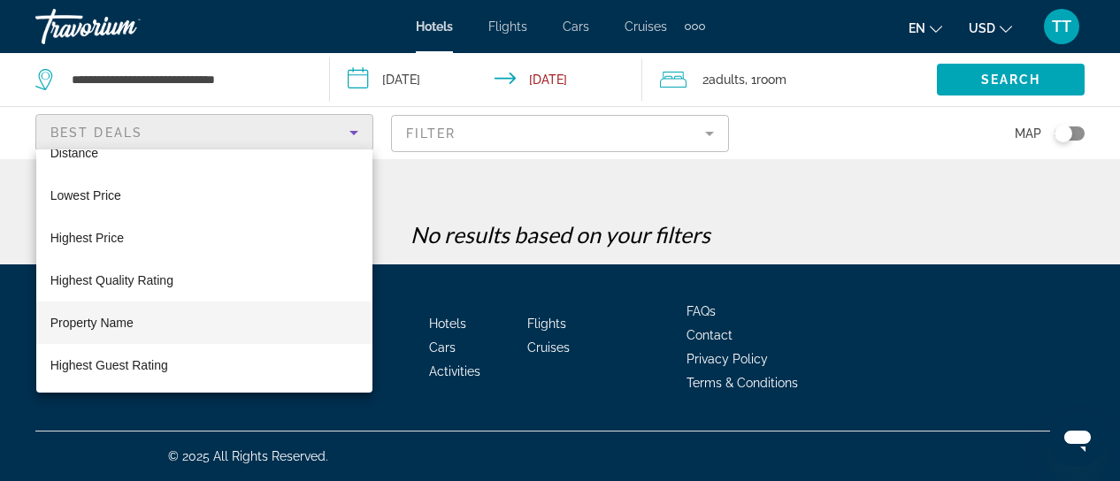
click at [131, 316] on span "Property Name" at bounding box center [91, 323] width 83 height 14
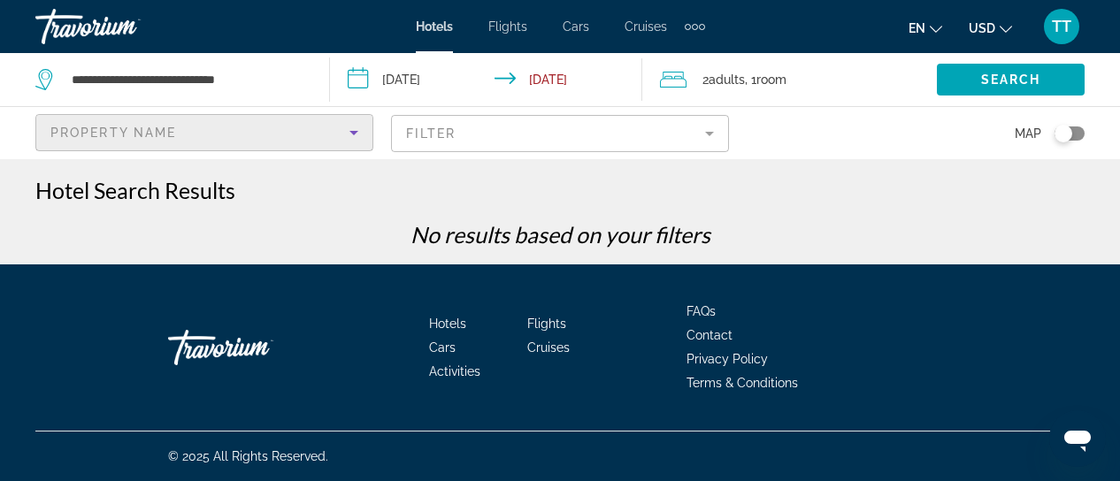
click at [488, 139] on mat-form-field "Filter" at bounding box center [560, 133] width 338 height 37
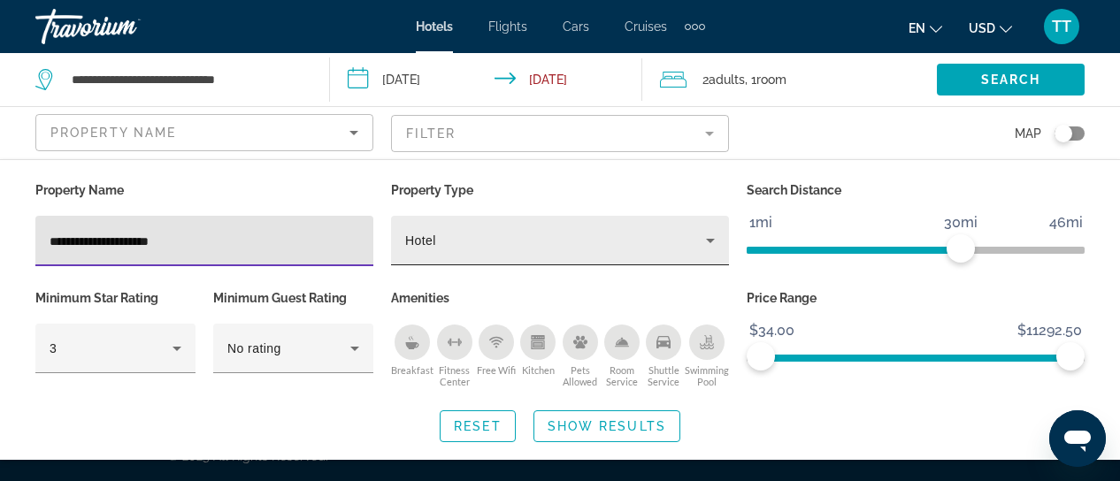
click at [706, 237] on icon "Property type" at bounding box center [710, 240] width 21 height 21
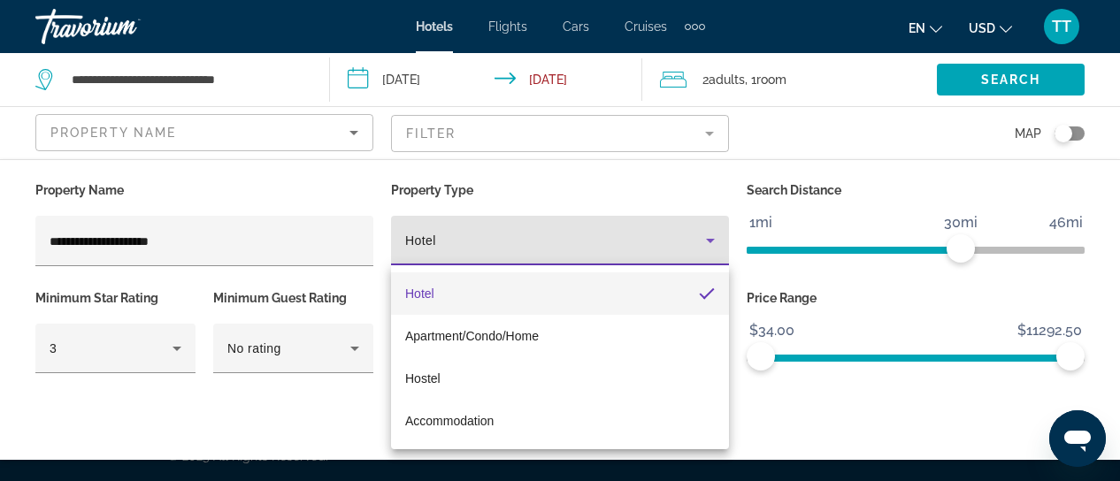
click at [614, 187] on div at bounding box center [560, 240] width 1120 height 481
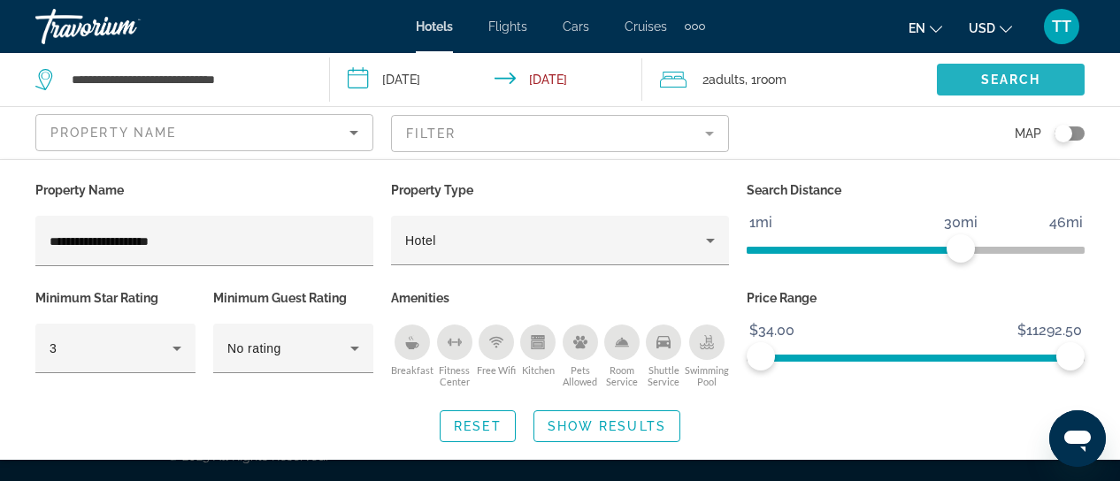
click at [975, 86] on span "Search widget" at bounding box center [1011, 79] width 148 height 42
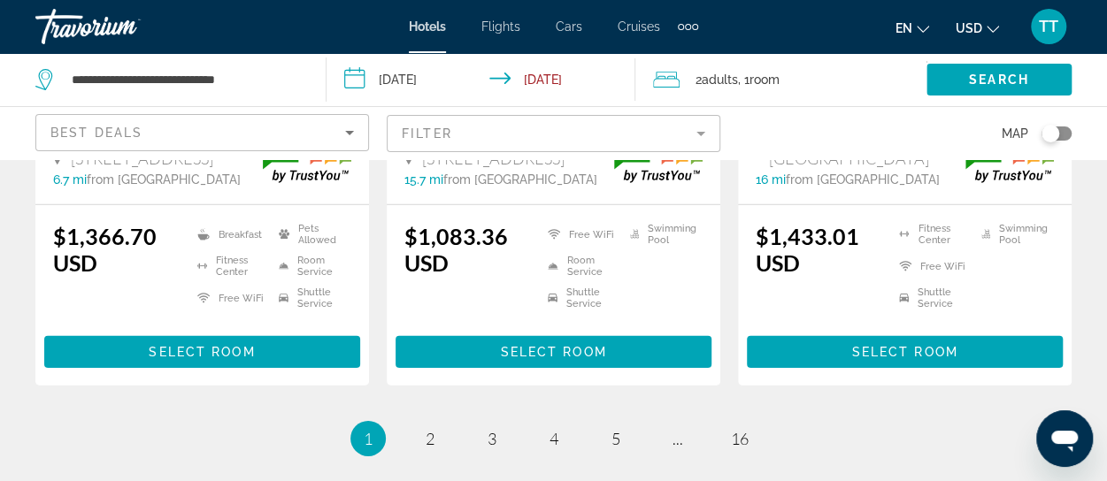
scroll to position [2654, 0]
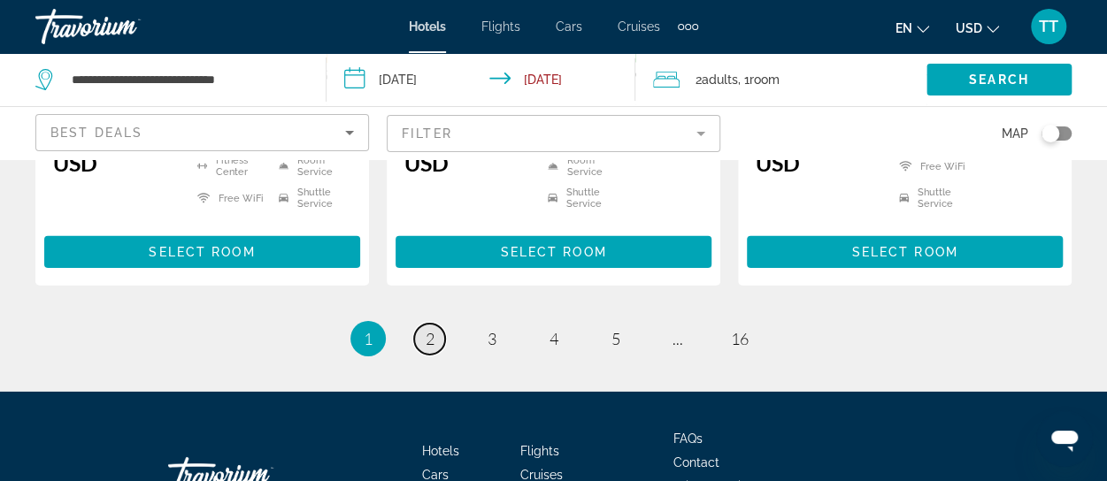
click at [428, 329] on span "2" at bounding box center [430, 338] width 9 height 19
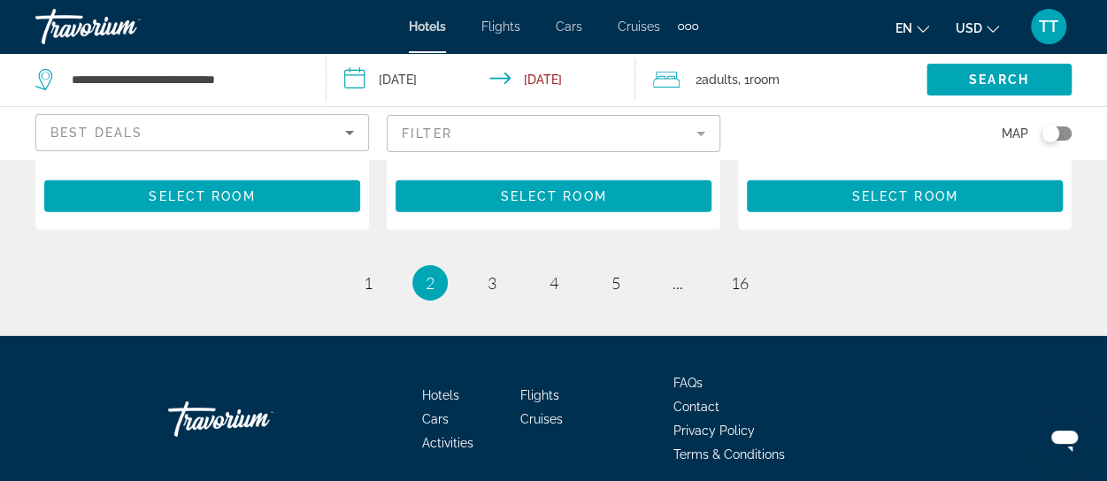
scroll to position [2654, 0]
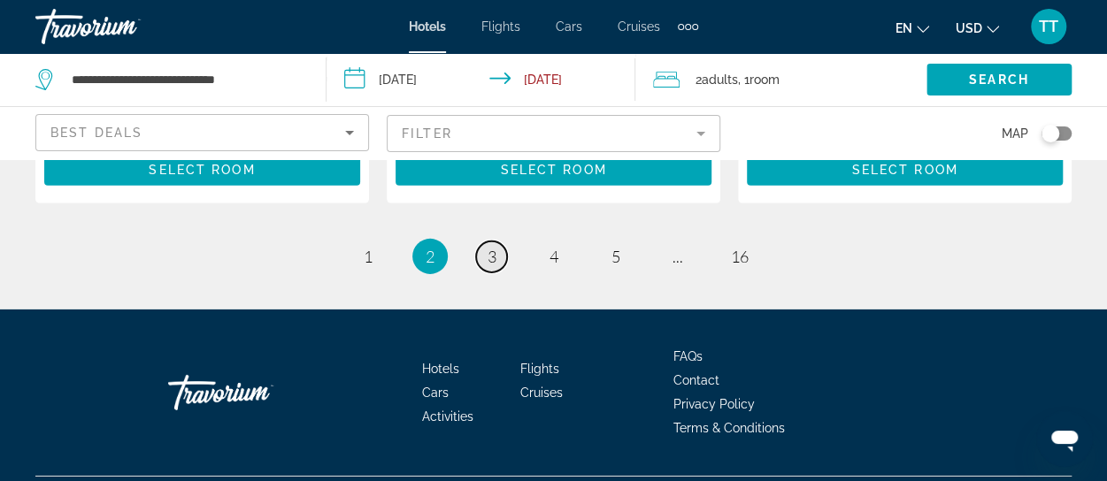
click at [495, 266] on span "3" at bounding box center [492, 256] width 9 height 19
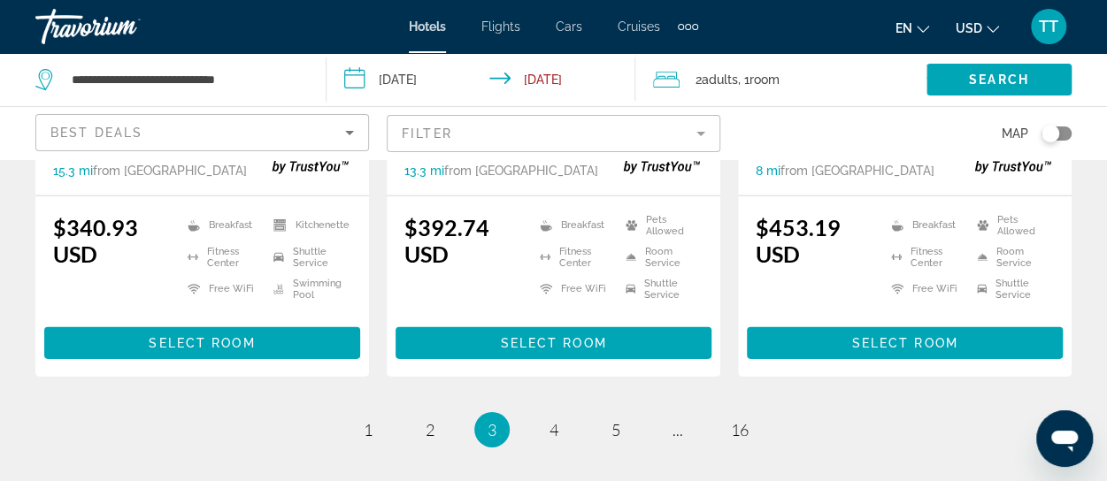
scroll to position [2654, 0]
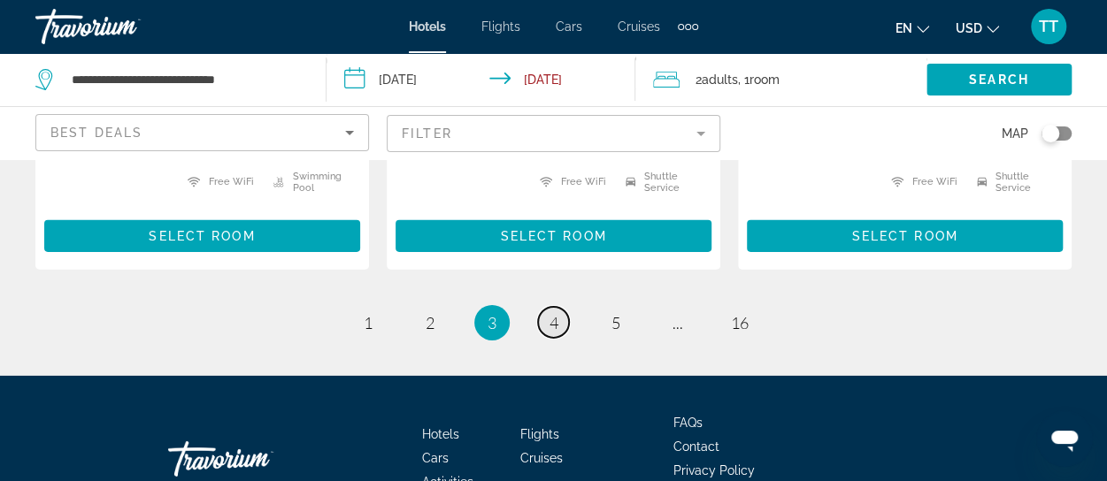
click at [552, 313] on span "4" at bounding box center [553, 322] width 9 height 19
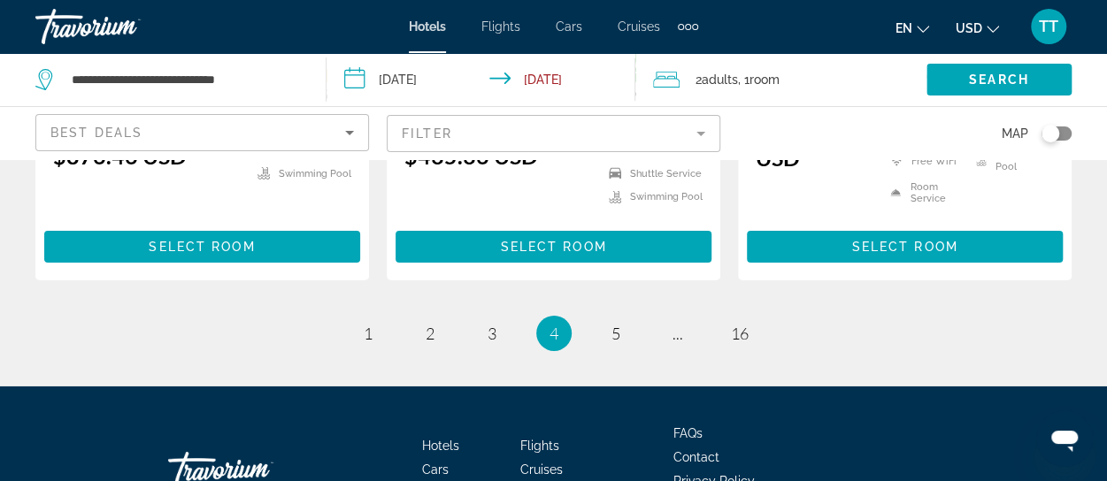
scroll to position [2743, 0]
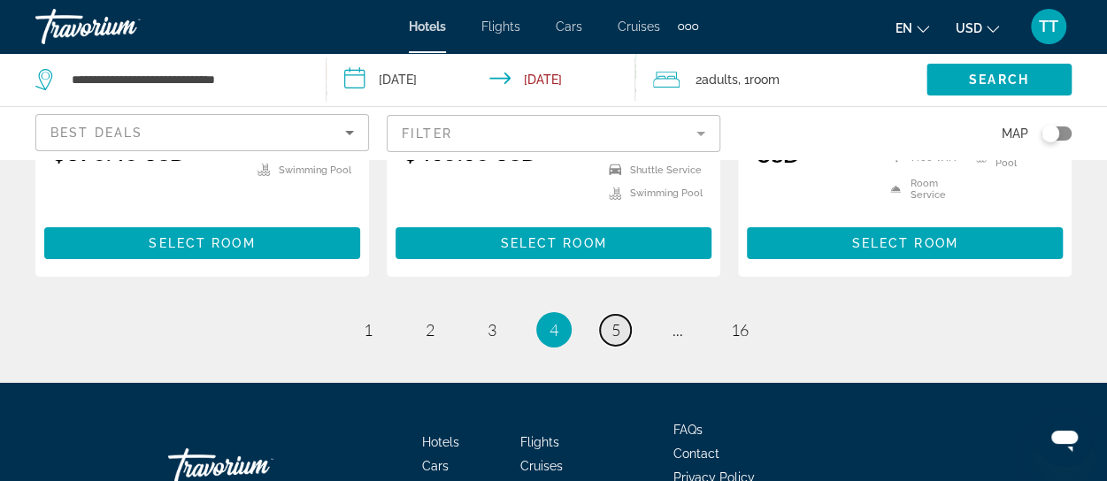
click at [614, 320] on span "5" at bounding box center [615, 329] width 9 height 19
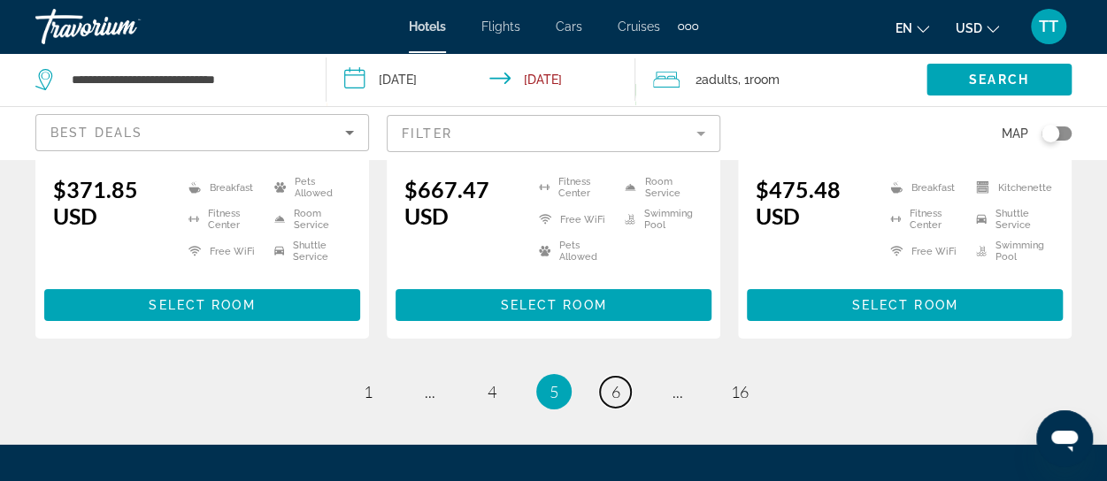
scroll to position [2743, 0]
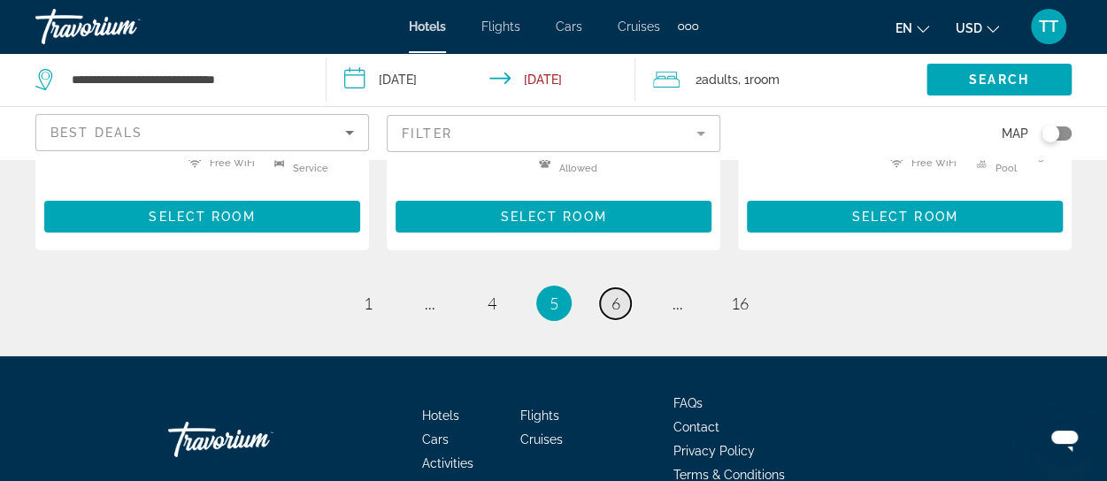
click at [608, 288] on link "page 6" at bounding box center [615, 303] width 31 height 31
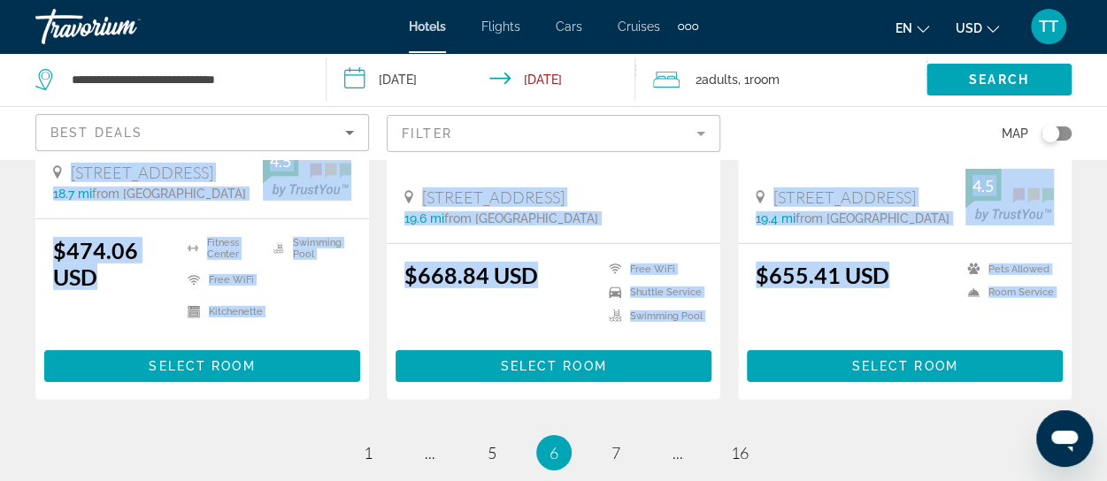
scroll to position [2743, 0]
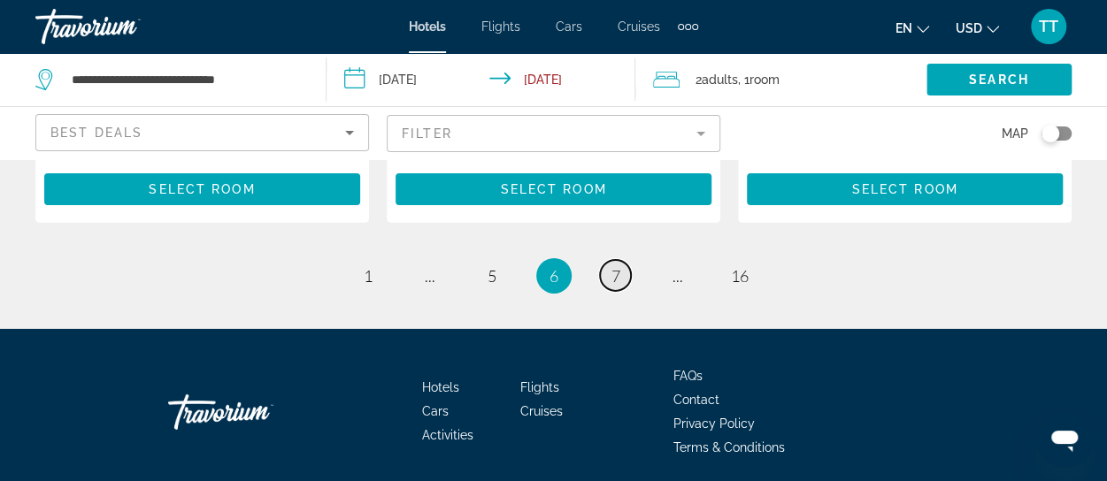
click at [614, 280] on span "7" at bounding box center [615, 275] width 9 height 19
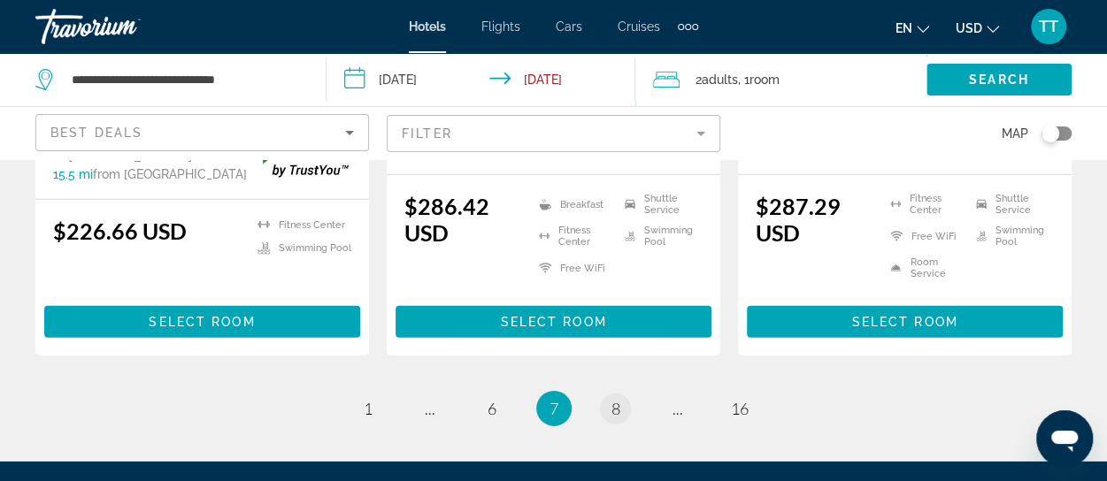
scroll to position [2654, 0]
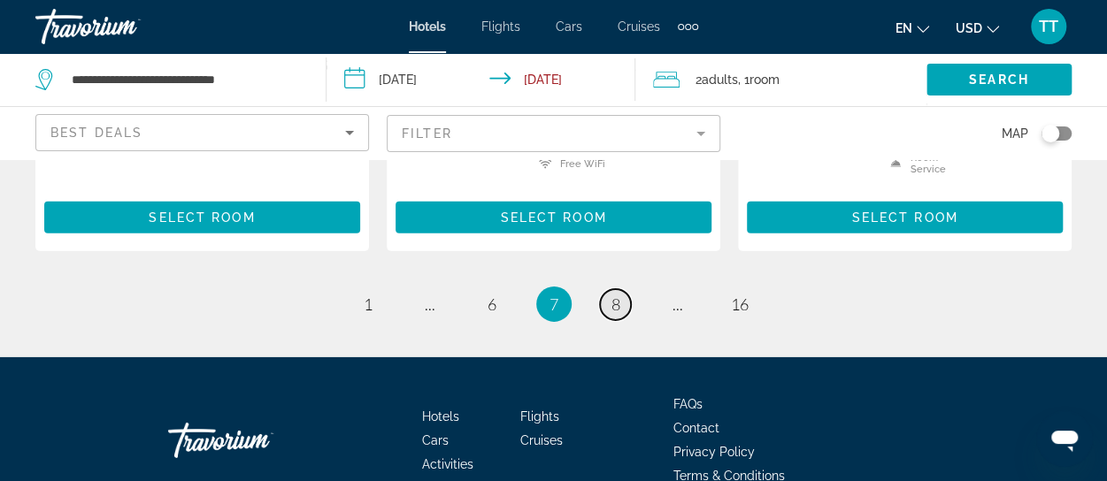
click at [614, 314] on span "8" at bounding box center [615, 304] width 9 height 19
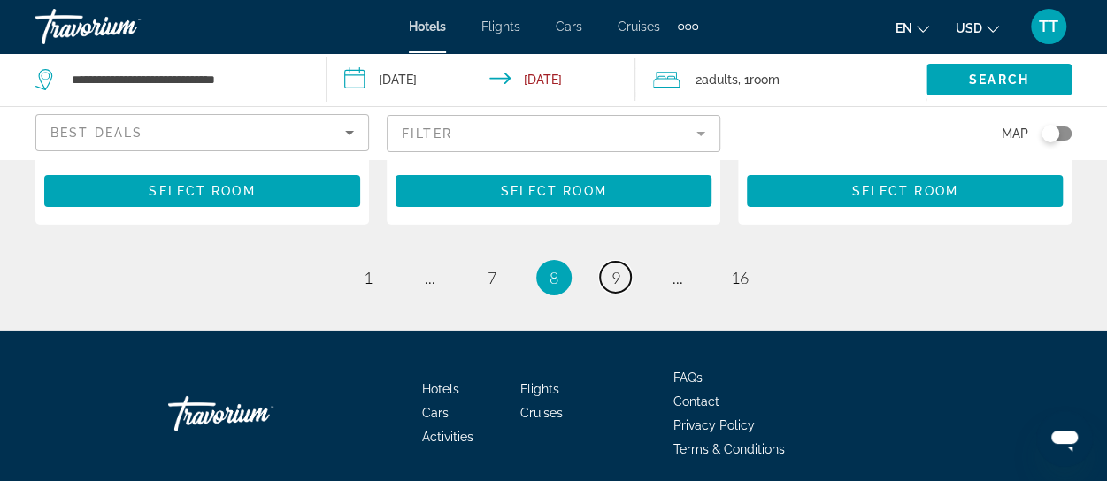
scroll to position [2831, 0]
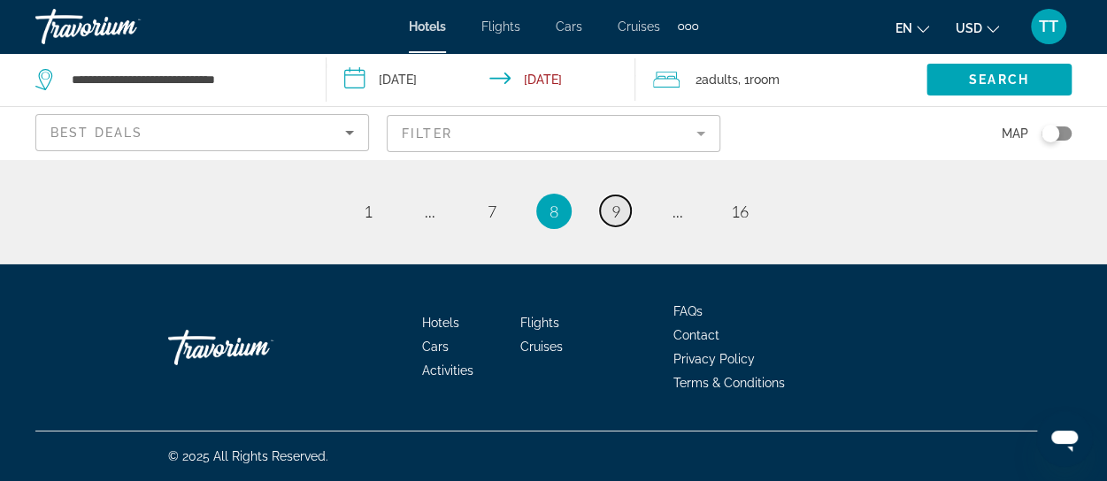
click at [616, 221] on span "9" at bounding box center [615, 211] width 9 height 19
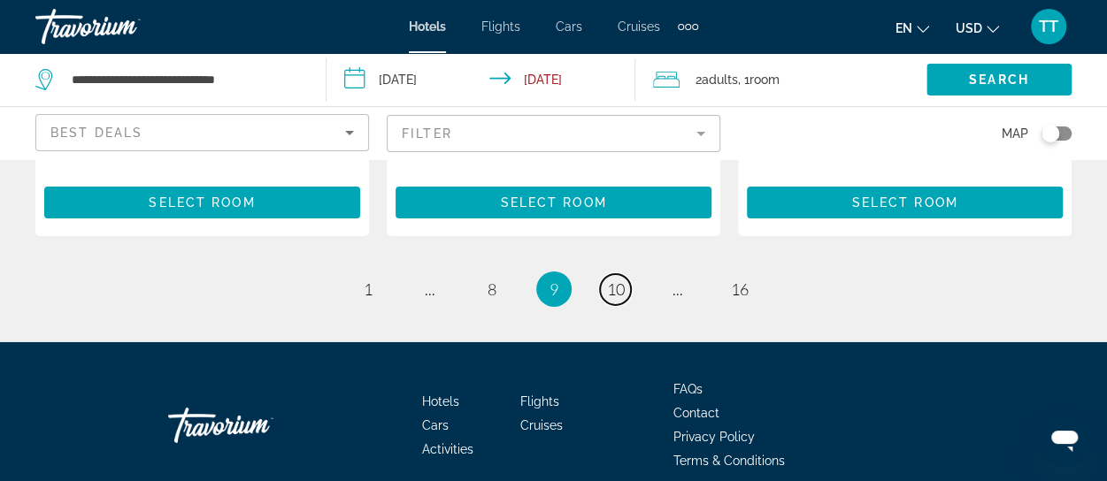
scroll to position [2758, 0]
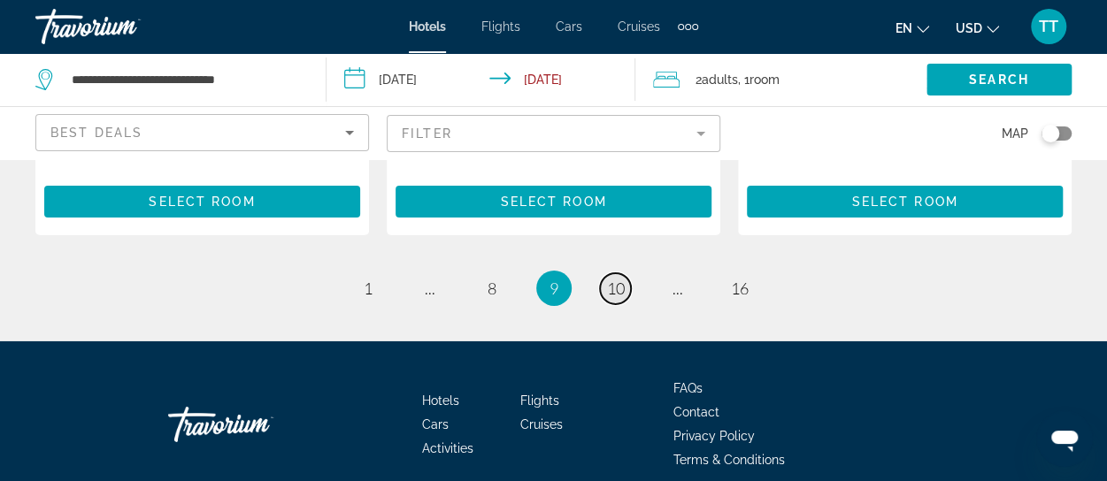
click at [618, 279] on span "10" at bounding box center [616, 288] width 18 height 19
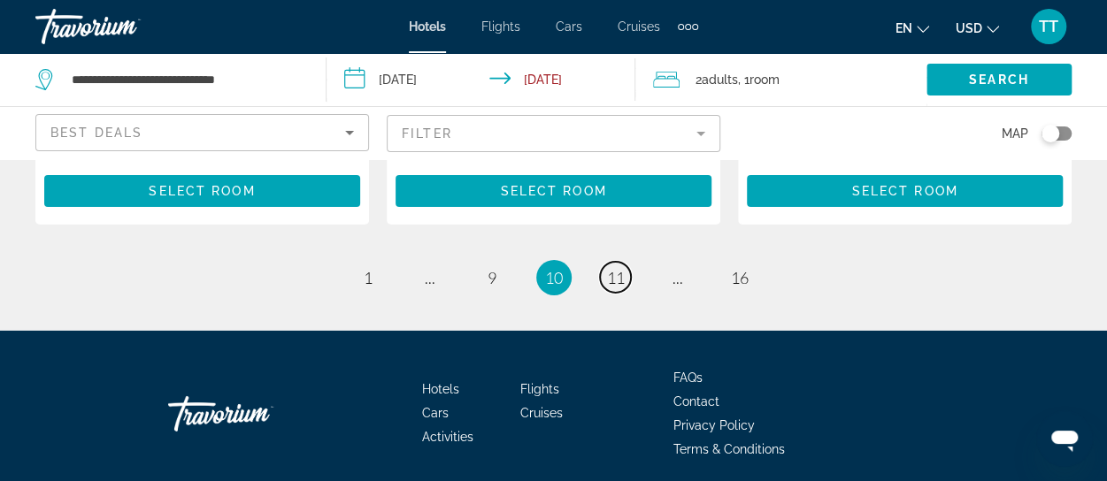
scroll to position [2820, 0]
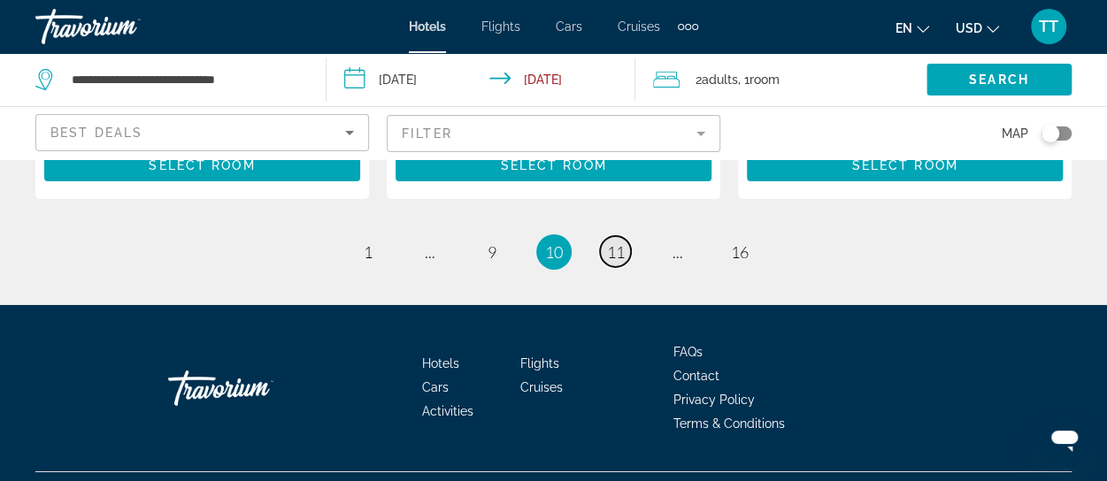
click at [622, 236] on link "page 11" at bounding box center [615, 251] width 31 height 31
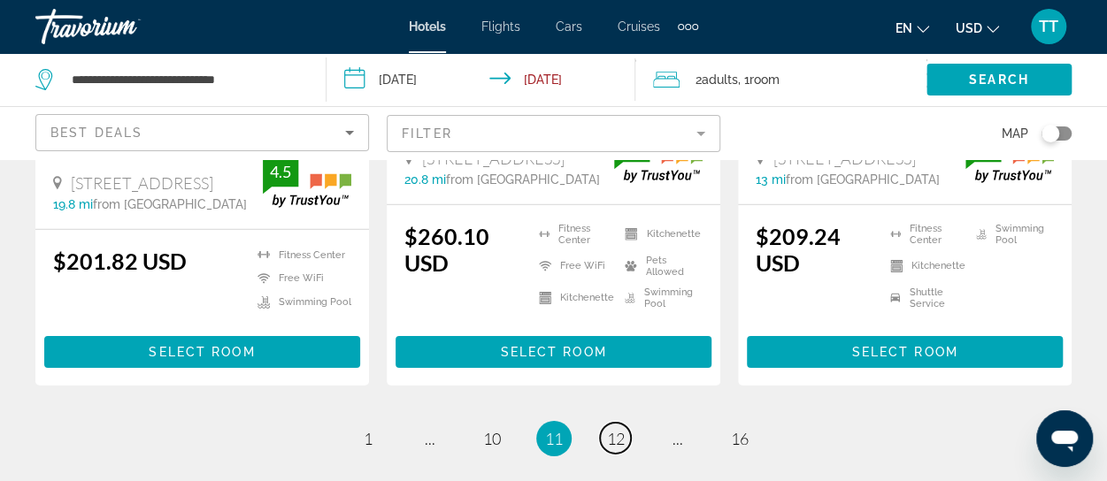
scroll to position [2743, 0]
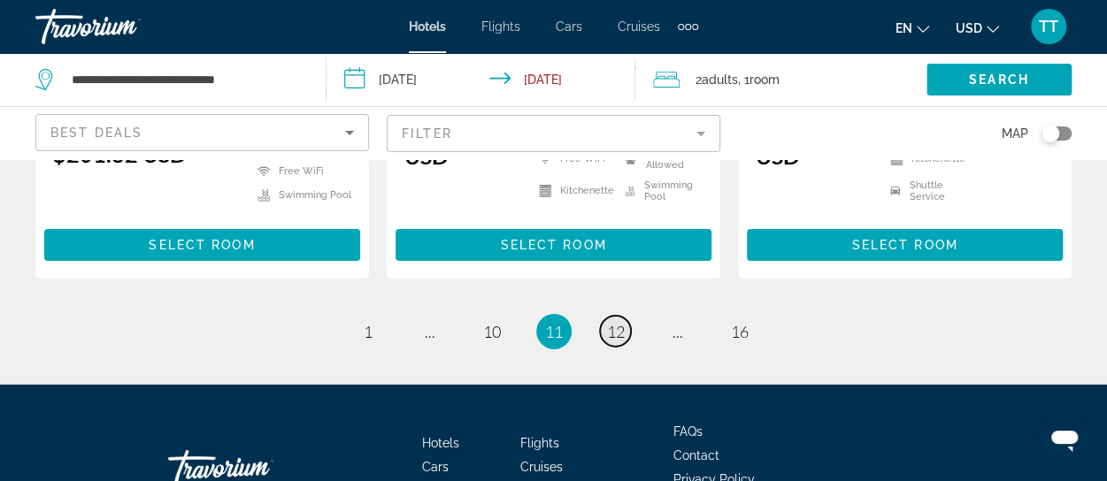
click at [611, 322] on span "12" at bounding box center [616, 331] width 18 height 19
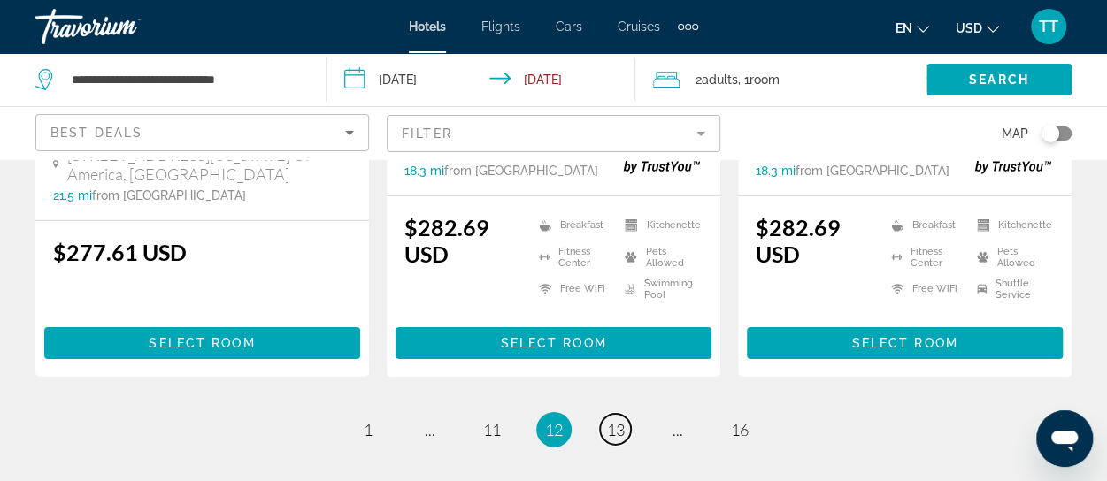
scroll to position [2743, 0]
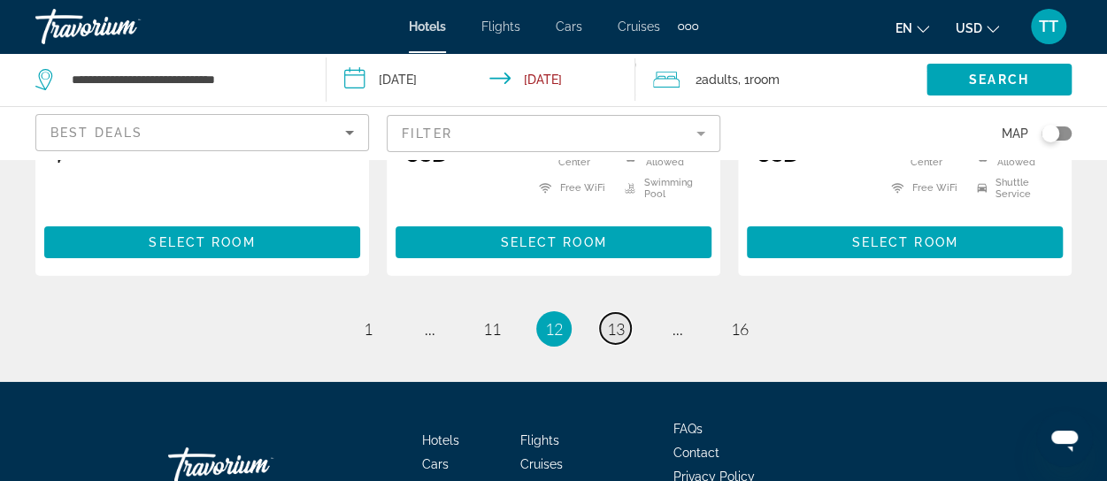
click at [609, 319] on span "13" at bounding box center [616, 328] width 18 height 19
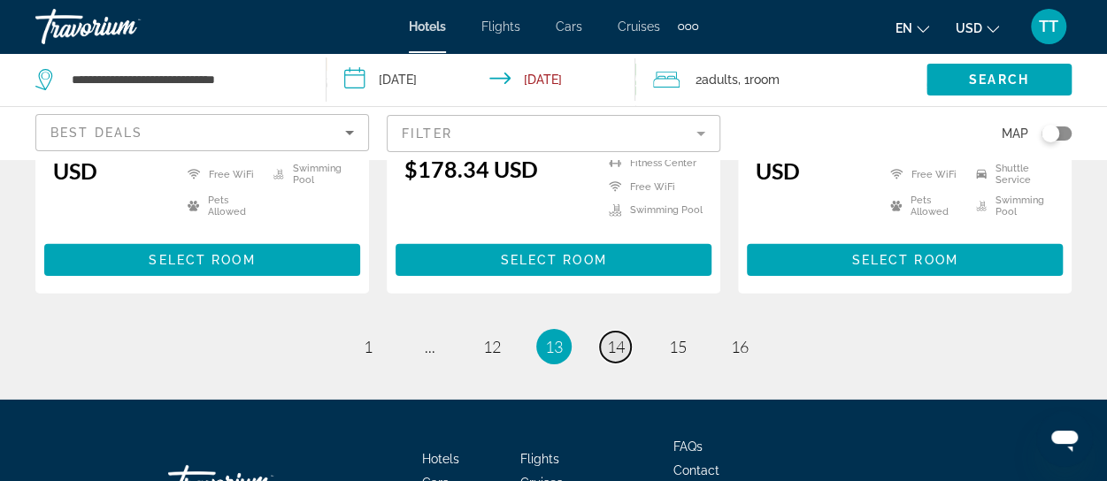
scroll to position [2654, 0]
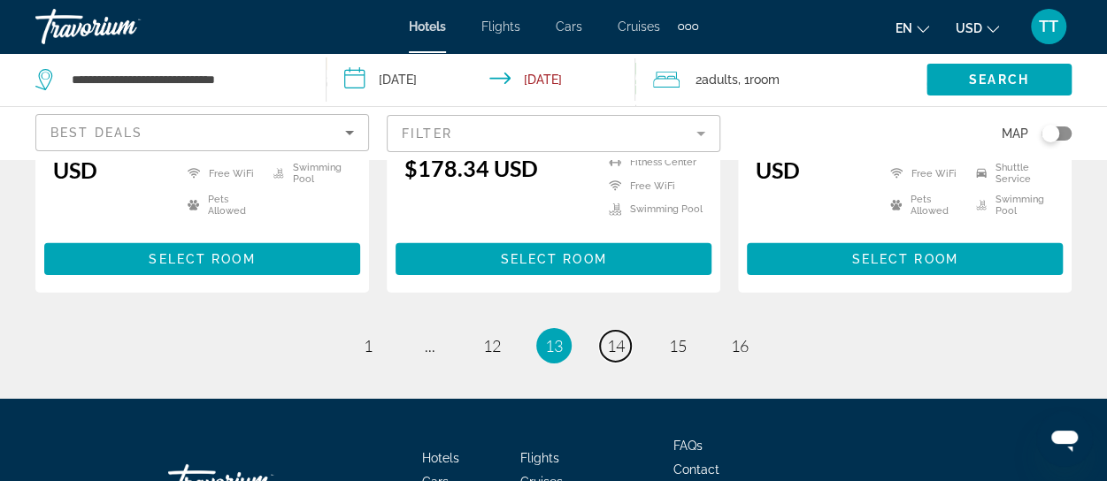
click at [614, 336] on span "14" at bounding box center [616, 345] width 18 height 19
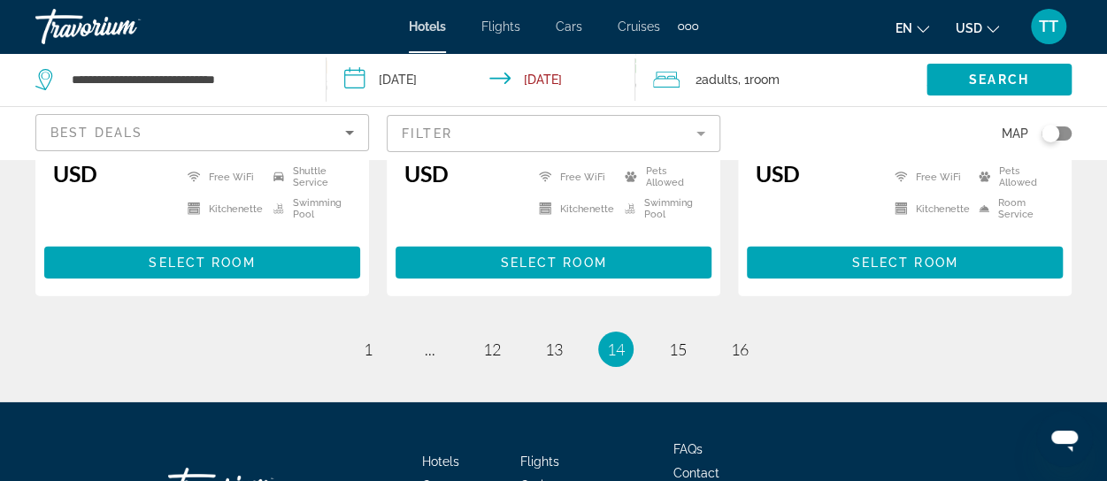
scroll to position [2654, 0]
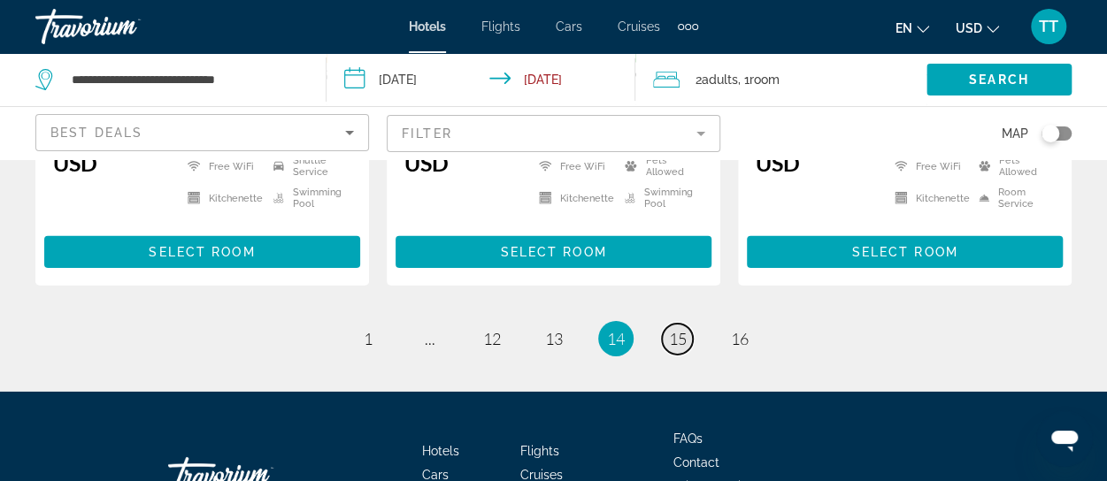
click at [672, 332] on span "15" at bounding box center [678, 338] width 18 height 19
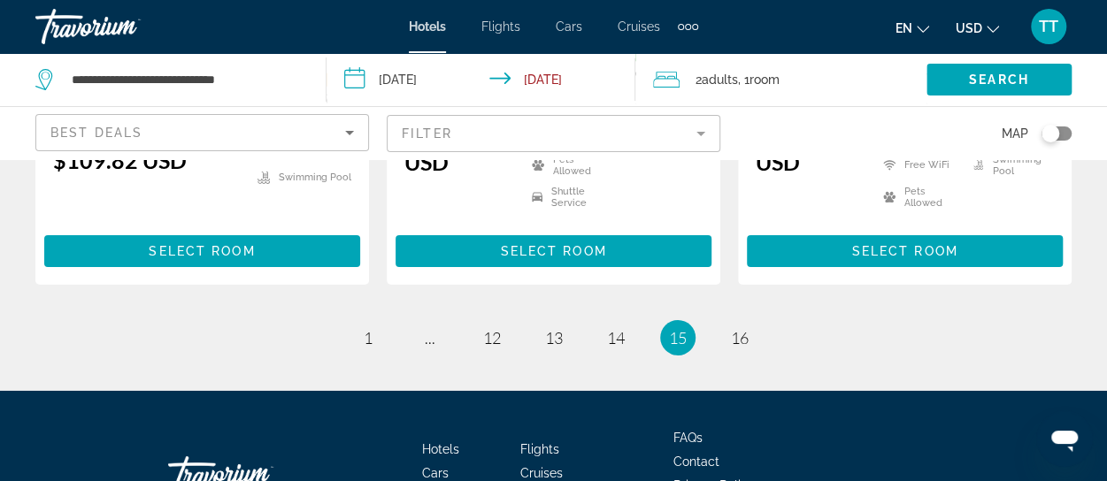
scroll to position [2743, 0]
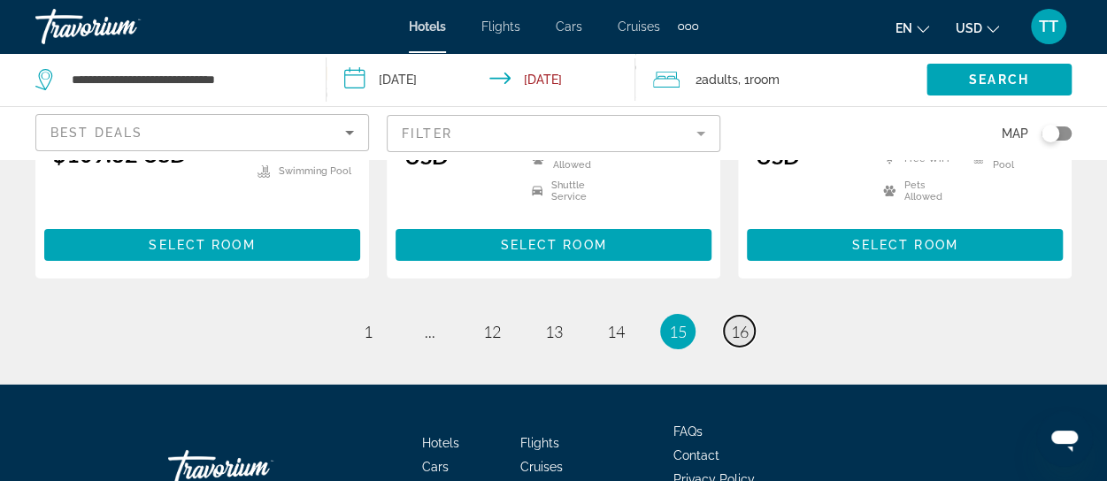
click at [737, 322] on span "16" at bounding box center [740, 331] width 18 height 19
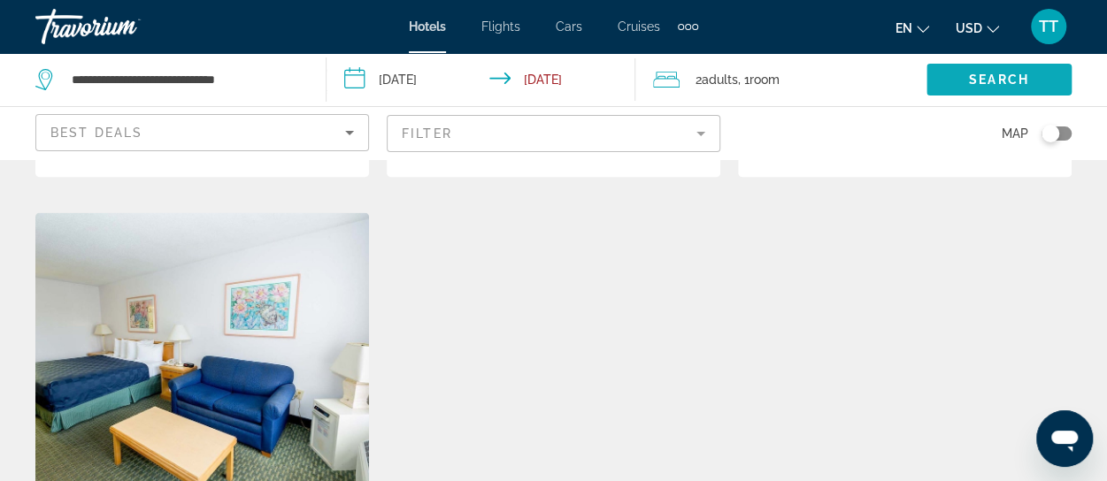
scroll to position [1327, 0]
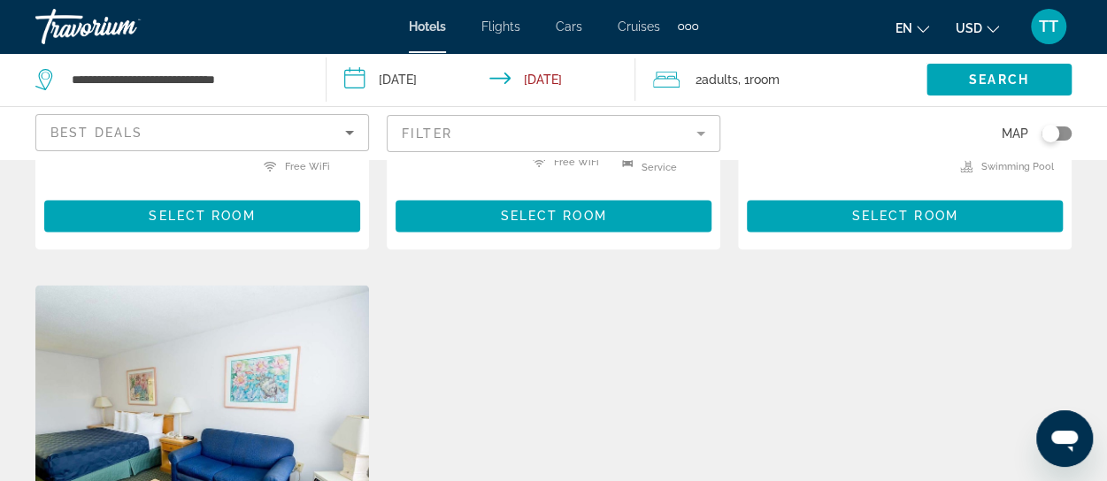
click at [1049, 26] on span "TT" at bounding box center [1048, 27] width 19 height 18
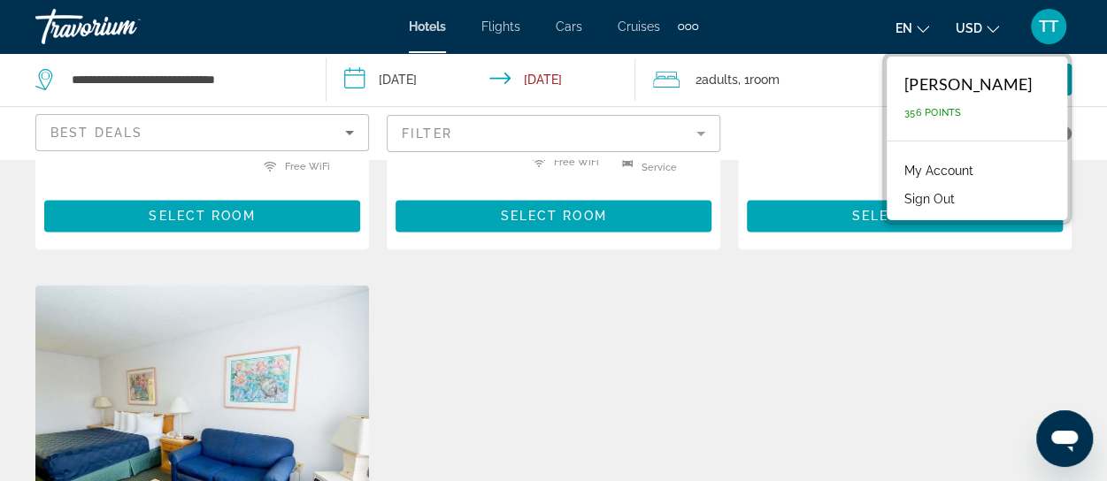
click at [964, 190] on button "Sign Out" at bounding box center [929, 199] width 68 height 23
